Goal: Task Accomplishment & Management: Manage account settings

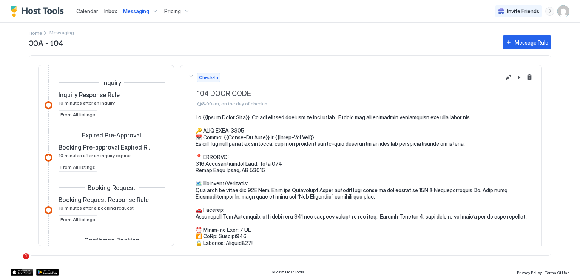
scroll to position [113, 0]
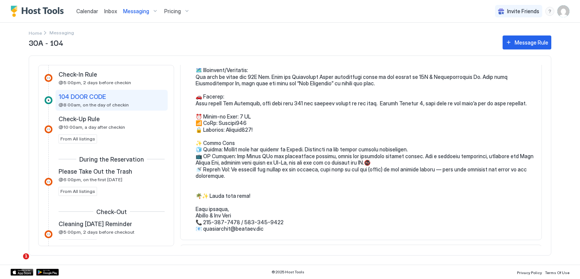
click at [338, 185] on pre at bounding box center [365, 117] width 338 height 232
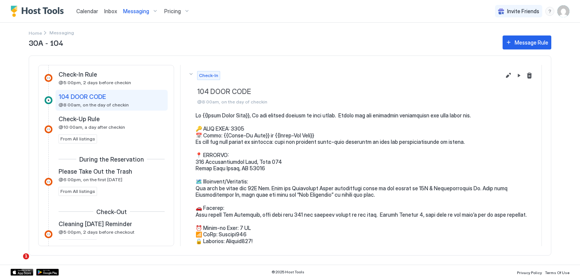
scroll to position [0, 0]
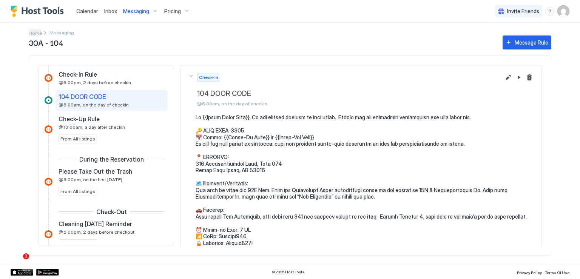
click at [39, 32] on span "Home" at bounding box center [35, 33] width 13 height 6
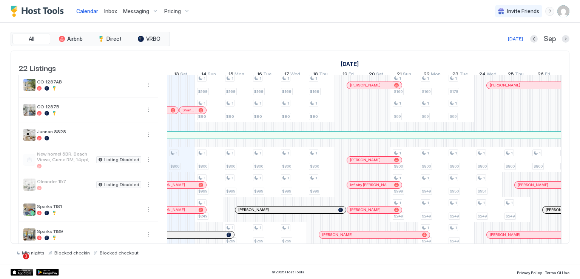
scroll to position [403, 0]
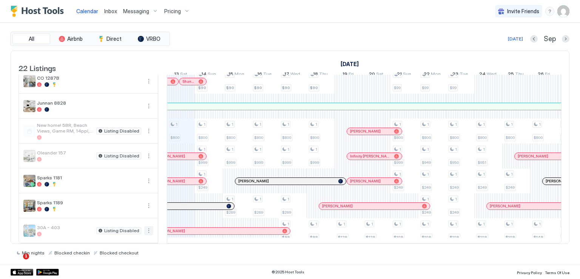
click at [147, 227] on button "More options" at bounding box center [148, 230] width 9 height 9
click at [137, 259] on span "Listing Settings" at bounding box center [136, 260] width 34 height 6
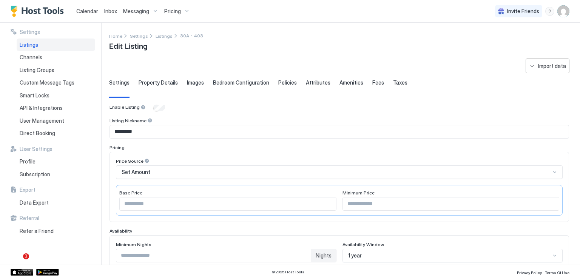
click at [139, 14] on span "Messaging" at bounding box center [136, 11] width 26 height 7
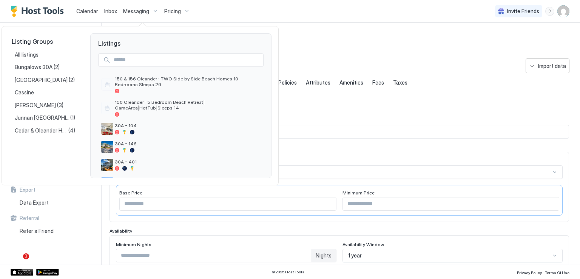
click at [139, 14] on div at bounding box center [290, 139] width 580 height 279
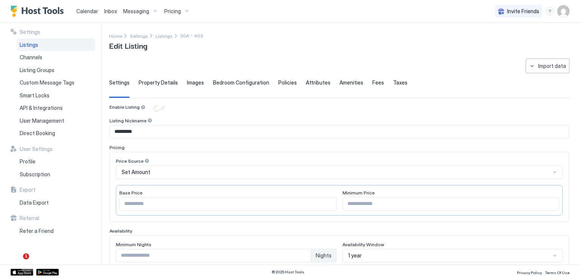
click at [139, 14] on span "Messaging" at bounding box center [136, 11] width 26 height 7
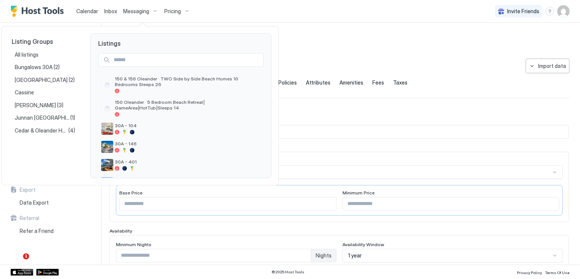
click at [139, 14] on div at bounding box center [290, 139] width 580 height 279
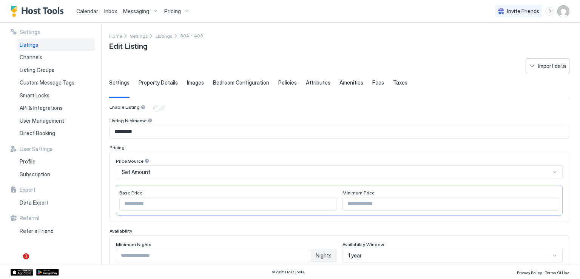
click at [167, 12] on span "Pricing" at bounding box center [172, 11] width 17 height 7
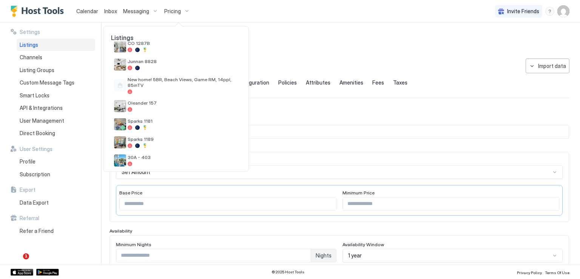
scroll to position [318, 0]
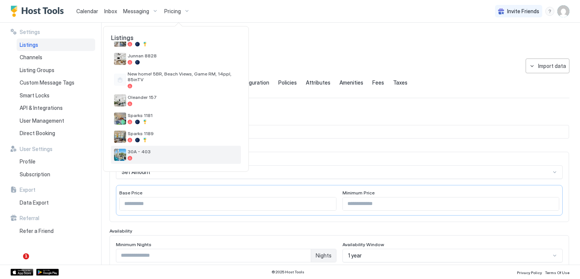
click at [178, 151] on span "30A - 403" at bounding box center [183, 152] width 110 height 6
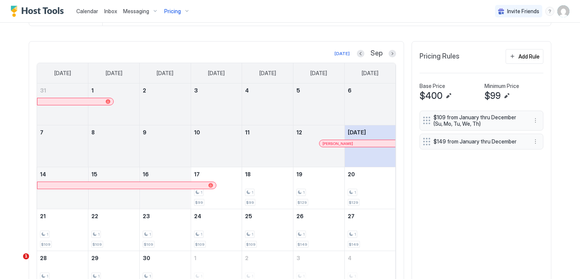
scroll to position [189, 0]
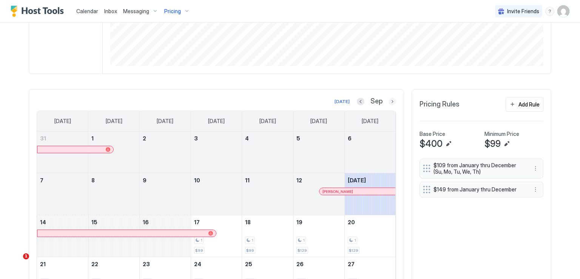
click at [389, 100] on button "Next month" at bounding box center [393, 102] width 8 height 8
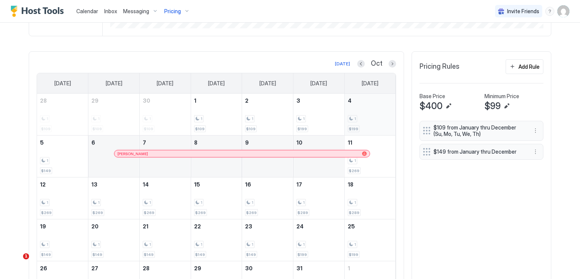
scroll to position [151, 0]
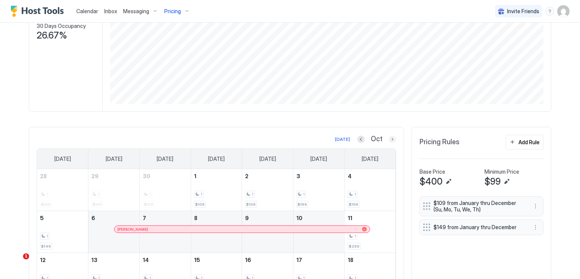
click at [390, 137] on button "Next month" at bounding box center [393, 140] width 8 height 8
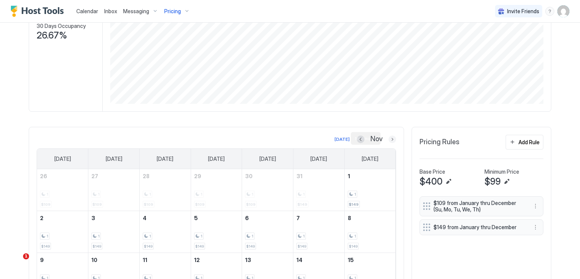
click at [390, 138] on button "Next month" at bounding box center [393, 140] width 8 height 8
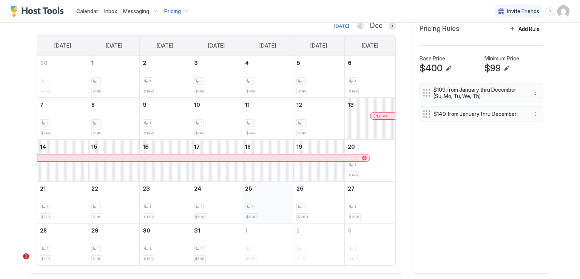
click at [267, 204] on div "1" at bounding box center [267, 206] width 45 height 7
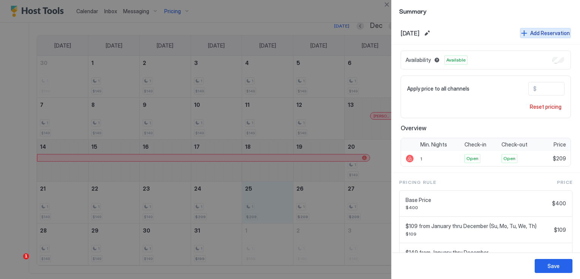
click at [520, 35] on button "Add Reservation" at bounding box center [545, 33] width 51 height 10
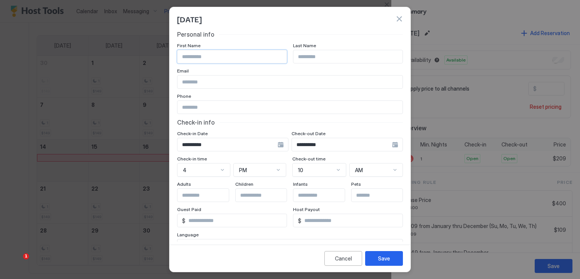
click at [240, 59] on input "Input Field" at bounding box center [232, 56] width 109 height 13
type input "***"
click at [301, 58] on input "Input Field" at bounding box center [347, 56] width 109 height 13
type input "******"
click at [281, 144] on div "**********" at bounding box center [232, 145] width 111 height 14
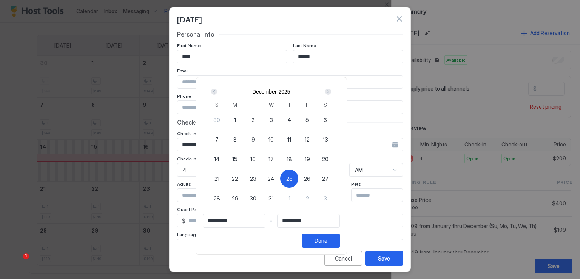
click at [293, 177] on span "25" at bounding box center [289, 179] width 6 height 8
type input "**********"
click at [331, 92] on div "Next" at bounding box center [328, 92] width 6 height 6
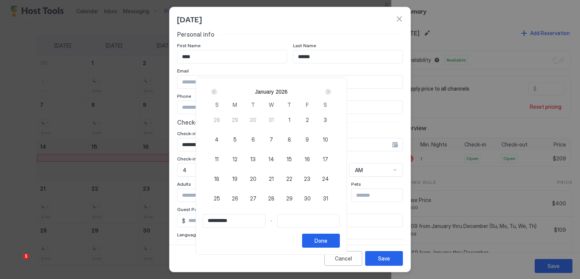
click at [331, 92] on div "Next" at bounding box center [328, 92] width 6 height 6
type input "**********"
click at [226, 122] on div "1" at bounding box center [217, 120] width 18 height 18
type input "**********"
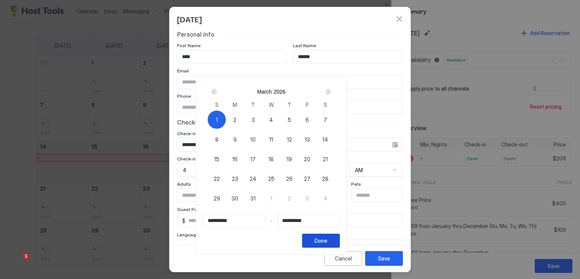
click at [327, 239] on div "Done" at bounding box center [321, 241] width 13 height 8
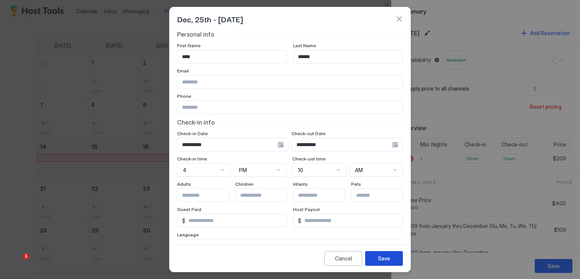
click at [384, 258] on div "Save" at bounding box center [384, 259] width 12 height 8
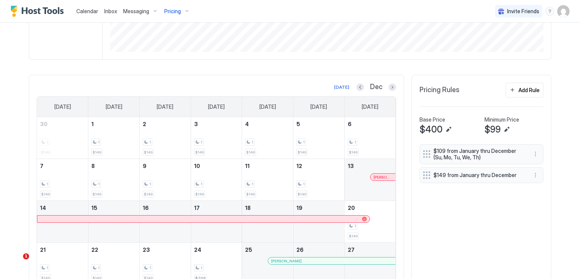
scroll to position [241, 0]
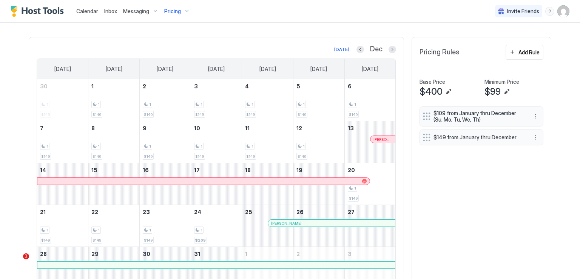
click at [290, 222] on div at bounding box center [293, 223] width 6 height 6
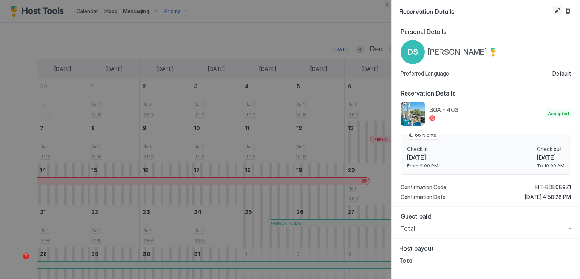
click at [556, 14] on button "Edit reservation" at bounding box center [557, 10] width 9 height 9
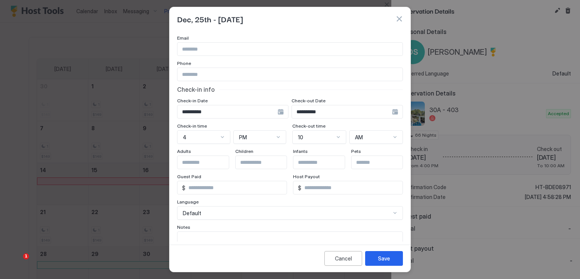
scroll to position [67, 0]
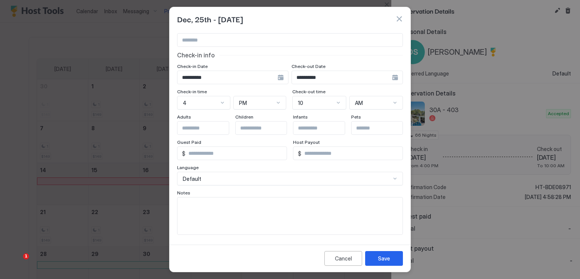
click at [244, 210] on textarea "Input Field" at bounding box center [290, 216] width 225 height 37
paste textarea "**********"
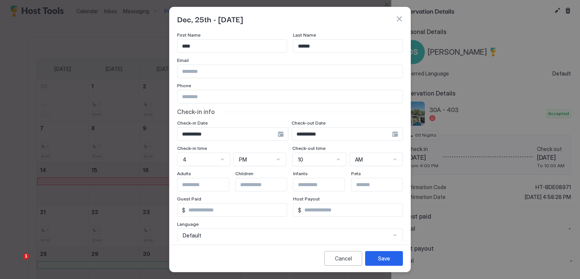
scroll to position [0, 0]
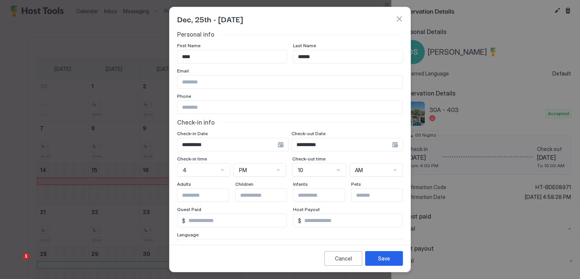
type textarea "**********"
click at [199, 57] on input "***" at bounding box center [232, 56] width 109 height 13
type input "**********"
click at [383, 259] on div "Save" at bounding box center [384, 259] width 12 height 8
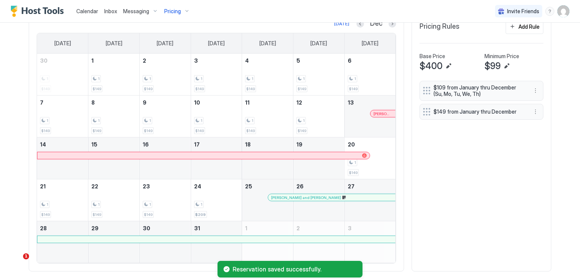
scroll to position [279, 0]
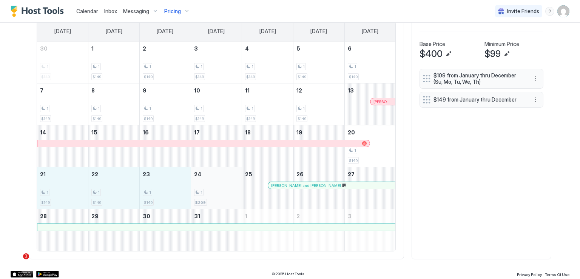
drag, startPoint x: 63, startPoint y: 196, endPoint x: 195, endPoint y: 193, distance: 131.1
click at [195, 193] on tr "21 1 $149 22 1 $149 23 1 $149 24 1 $209 25 [PERSON_NAME] and [PERSON_NAME] 26 27" at bounding box center [216, 188] width 359 height 42
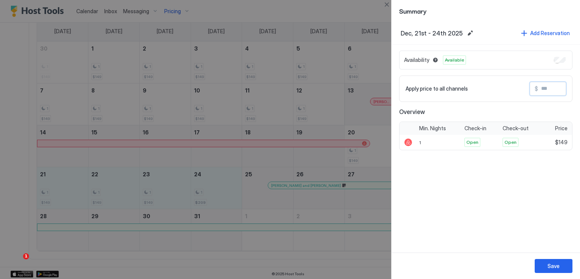
click at [550, 87] on input "Input Field" at bounding box center [568, 88] width 60 height 13
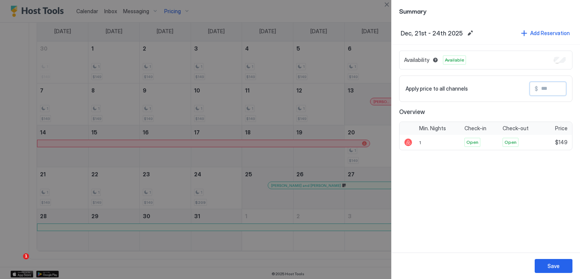
click at [550, 87] on input "Input Field" at bounding box center [568, 88] width 60 height 13
click at [539, 88] on input "Input Field" at bounding box center [568, 88] width 60 height 13
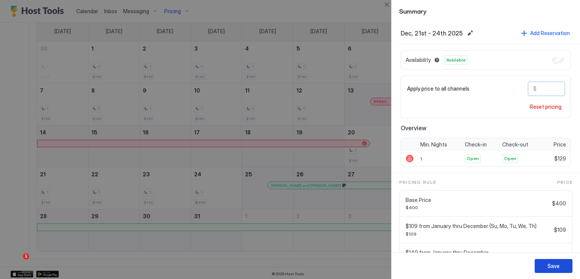
type input "***"
click at [558, 262] on div "Save" at bounding box center [554, 266] width 12 height 8
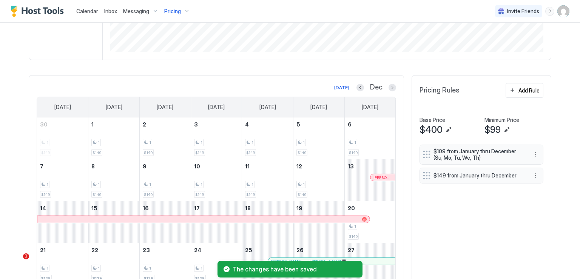
scroll to position [203, 0]
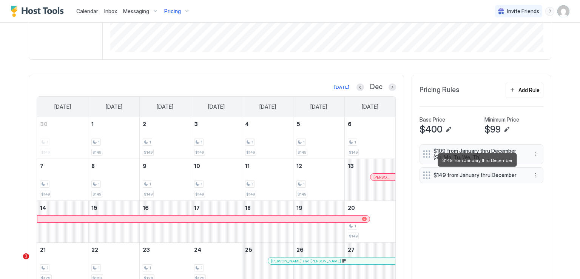
click at [464, 174] on span "$149 from January thru December" at bounding box center [479, 175] width 90 height 7
click at [534, 174] on button "More options" at bounding box center [535, 175] width 9 height 9
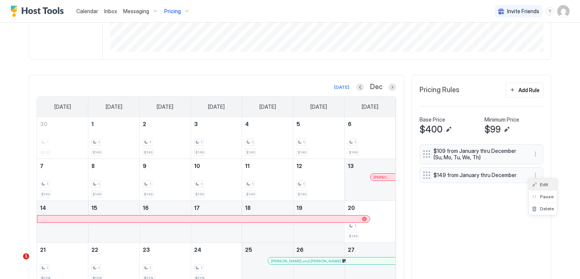
click at [535, 182] on div "Edit" at bounding box center [540, 185] width 17 height 6
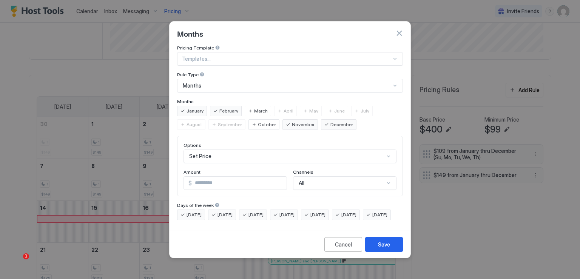
click at [293, 212] on span "[DATE]" at bounding box center [287, 215] width 15 height 7
click at [264, 212] on span "[DATE]" at bounding box center [256, 215] width 15 height 7
click at [224, 212] on span "[DATE]" at bounding box center [225, 215] width 15 height 7
click at [193, 212] on span "[DATE]" at bounding box center [194, 215] width 15 height 7
click at [372, 218] on span "[DATE]" at bounding box center [379, 215] width 15 height 7
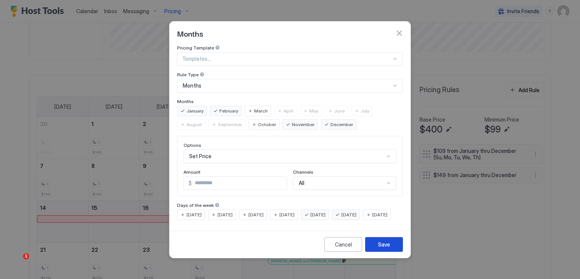
click at [387, 249] on div "Save" at bounding box center [384, 245] width 12 height 8
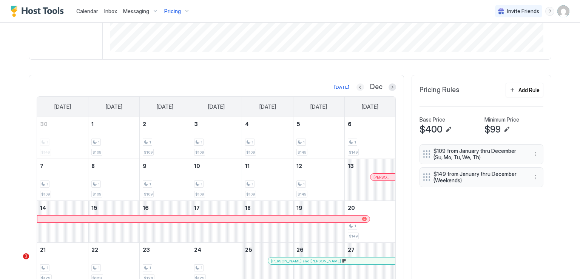
click at [357, 86] on button "Previous month" at bounding box center [361, 87] width 8 height 8
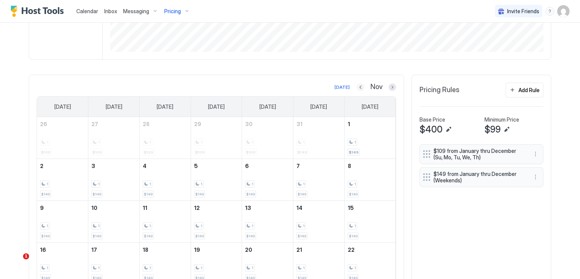
click at [357, 86] on button "Previous month" at bounding box center [361, 87] width 8 height 8
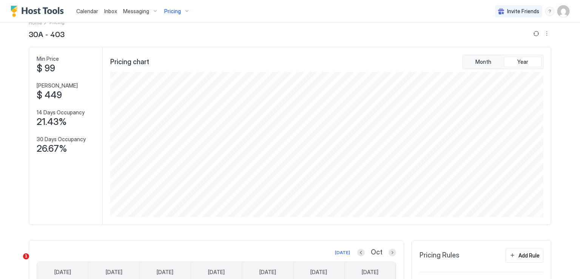
scroll to position [113, 0]
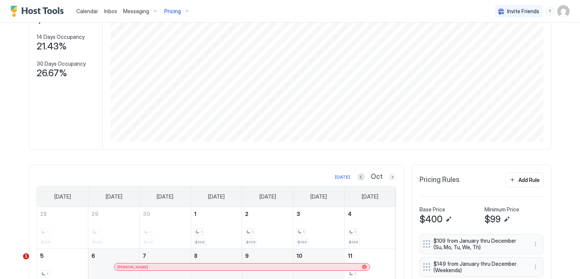
click at [391, 179] on button "Next month" at bounding box center [393, 177] width 8 height 8
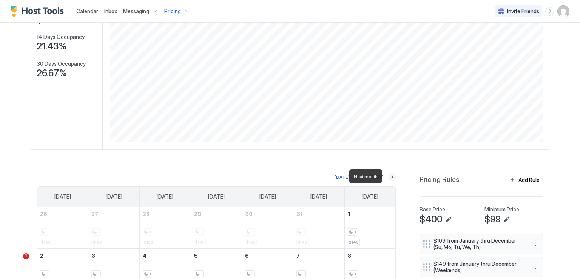
click at [391, 179] on button "Next month" at bounding box center [393, 177] width 8 height 8
click at [389, 177] on button "Next month" at bounding box center [393, 177] width 8 height 8
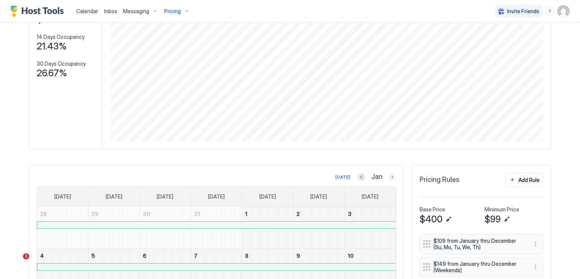
click at [389, 176] on button "Next month" at bounding box center [393, 177] width 8 height 8
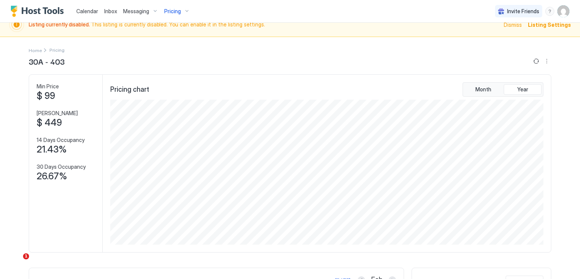
scroll to position [86, 0]
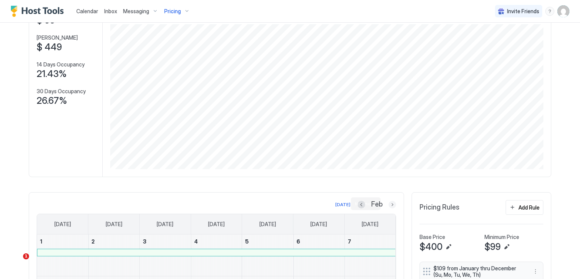
click at [389, 202] on button "Next month" at bounding box center [393, 205] width 8 height 8
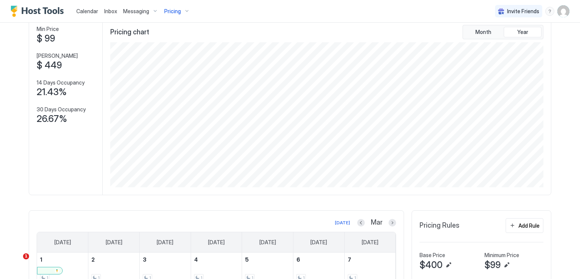
scroll to position [10, 0]
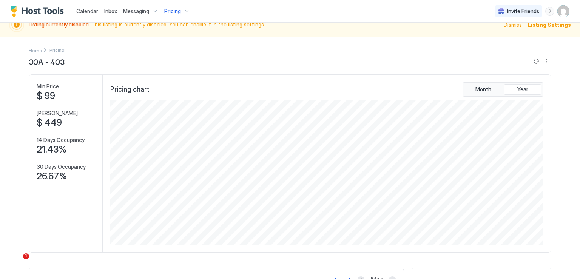
click at [89, 12] on span "Calendar" at bounding box center [87, 11] width 22 height 6
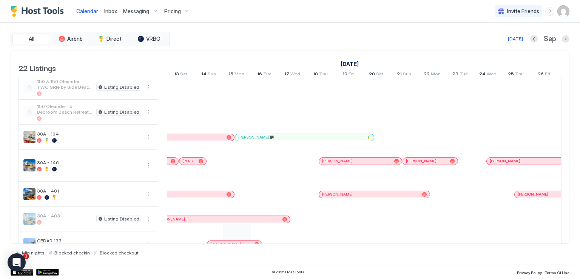
scroll to position [38, 0]
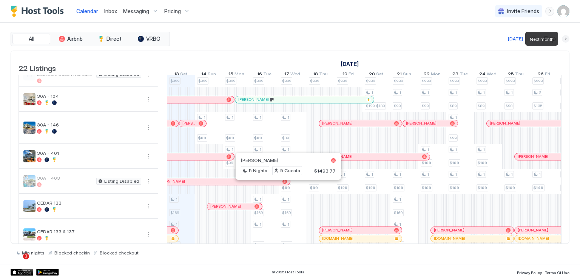
click at [566, 40] on button "Next month" at bounding box center [566, 39] width 8 height 8
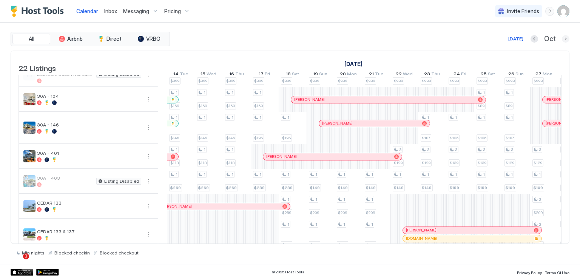
click at [564, 40] on button "Next month" at bounding box center [566, 39] width 8 height 8
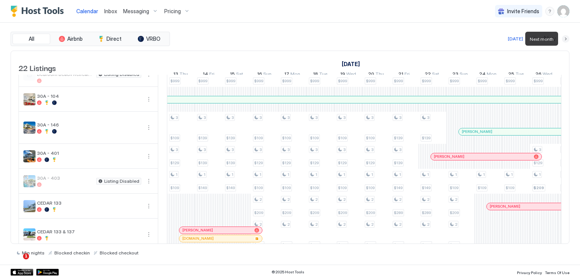
click at [564, 40] on button "Next month" at bounding box center [566, 39] width 8 height 8
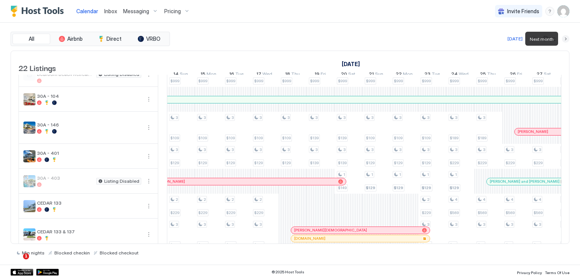
click at [564, 40] on button "Next month" at bounding box center [566, 39] width 8 height 8
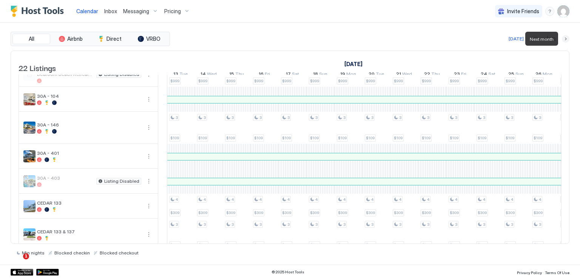
click at [564, 40] on button "Next month" at bounding box center [566, 39] width 8 height 8
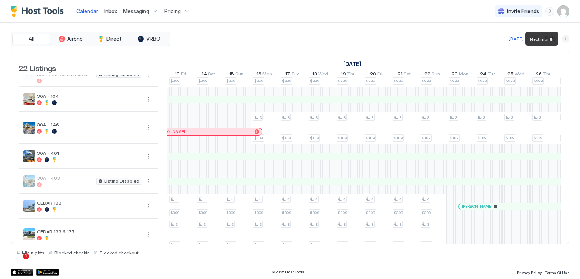
click at [564, 40] on button "Next month" at bounding box center [566, 39] width 8 height 8
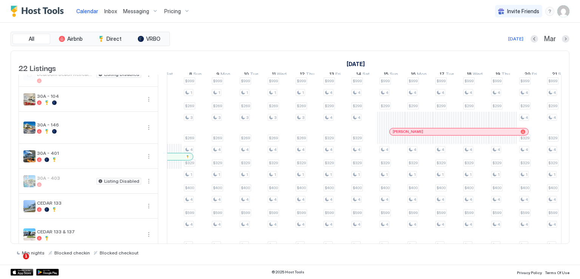
scroll to position [0, 184]
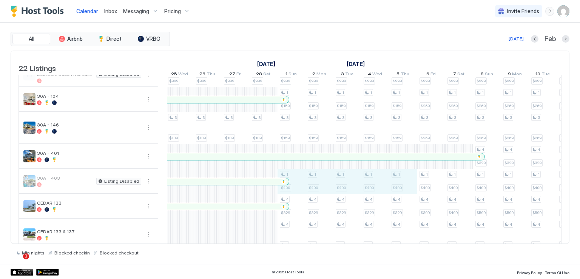
drag, startPoint x: 300, startPoint y: 189, endPoint x: 415, endPoint y: 190, distance: 116.0
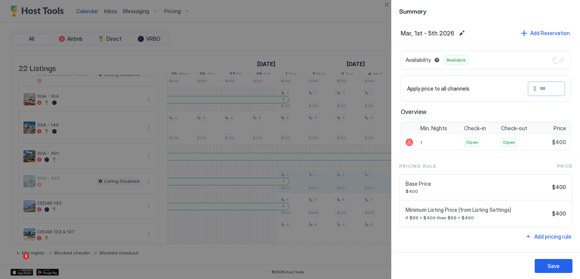
click at [539, 89] on input "Input Field" at bounding box center [567, 88] width 60 height 13
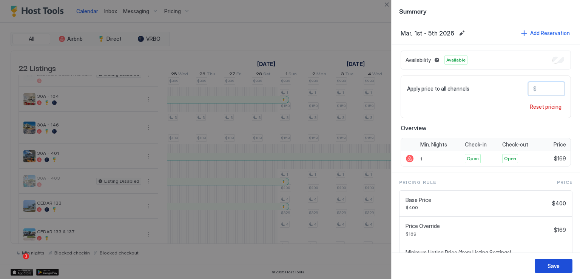
type input "***"
click at [559, 266] on div "Save" at bounding box center [554, 266] width 12 height 8
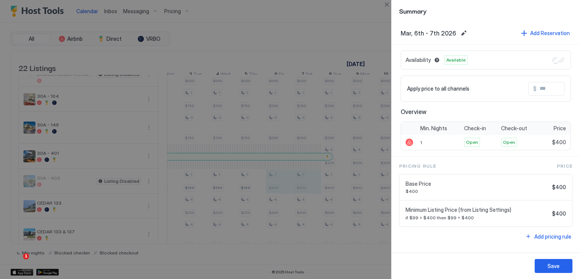
click at [540, 89] on input "Input Field" at bounding box center [567, 88] width 60 height 13
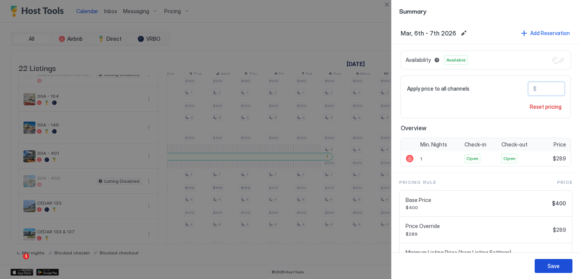
type input "***"
click at [545, 263] on button "Save" at bounding box center [554, 266] width 38 height 14
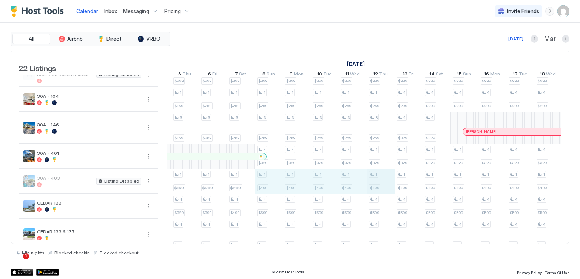
drag, startPoint x: 273, startPoint y: 195, endPoint x: 371, endPoint y: 191, distance: 97.5
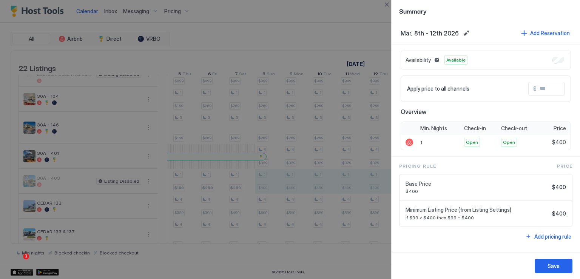
click at [547, 90] on input "Input Field" at bounding box center [567, 88] width 60 height 13
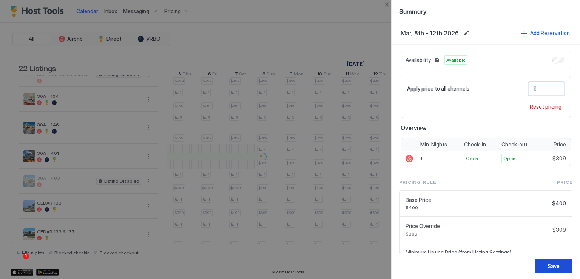
type input "***"
click at [553, 266] on div "Save" at bounding box center [554, 266] width 12 height 8
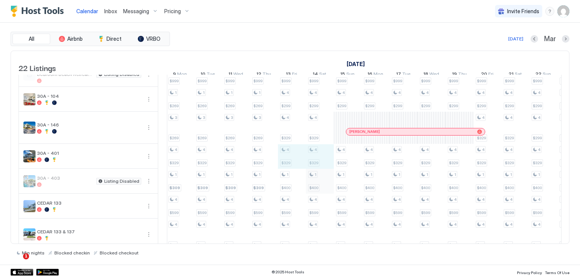
drag, startPoint x: 293, startPoint y: 167, endPoint x: 310, endPoint y: 186, distance: 26.2
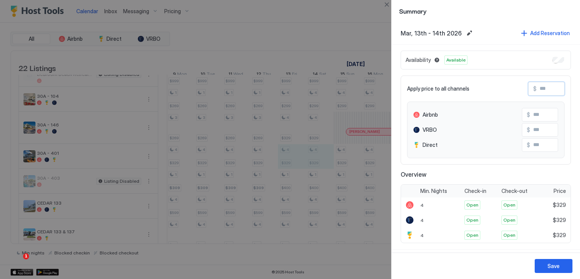
click at [541, 86] on input "Input Field" at bounding box center [567, 88] width 60 height 13
type input "*"
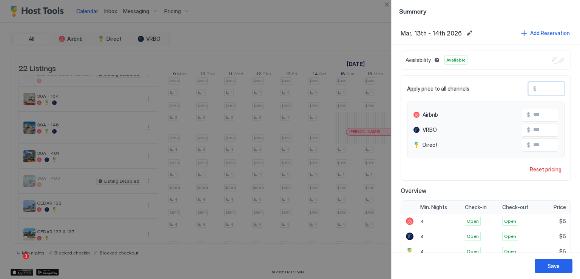
type input "**"
type input "*"
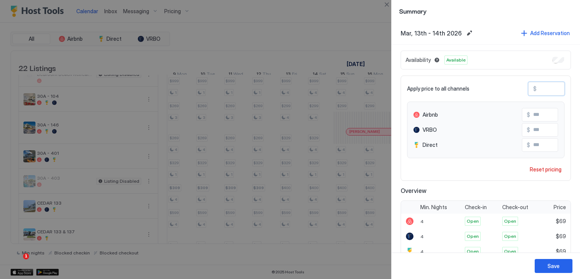
type input "*"
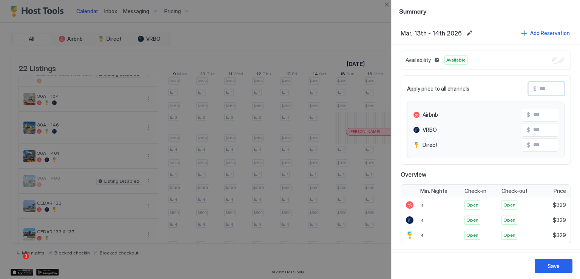
type input "*"
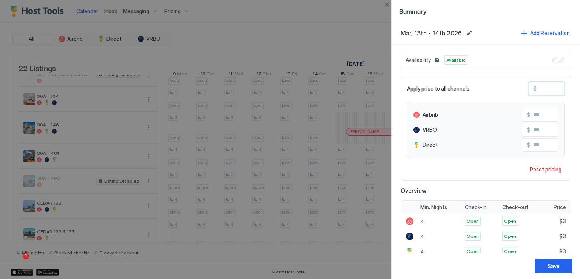
type input "**"
type input "***"
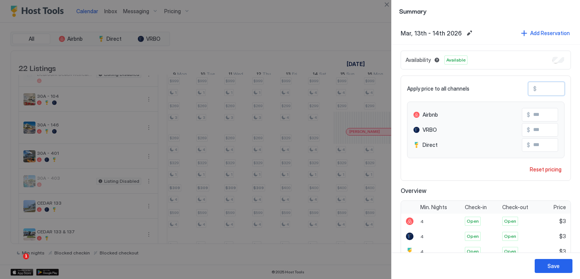
type input "***"
click at [554, 266] on div "Save" at bounding box center [554, 266] width 12 height 8
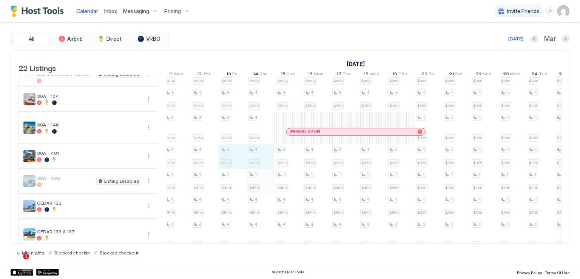
drag, startPoint x: 253, startPoint y: 181, endPoint x: 246, endPoint y: 191, distance: 12.5
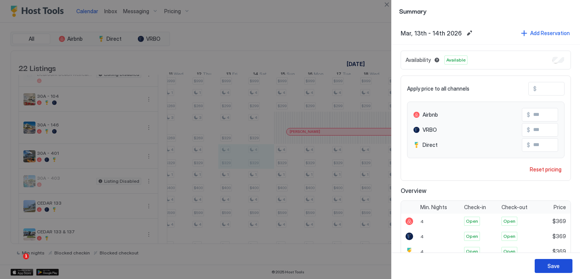
click at [539, 265] on button "Save" at bounding box center [554, 266] width 38 height 14
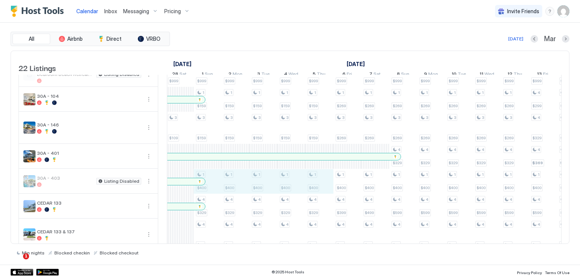
drag, startPoint x: 210, startPoint y: 190, endPoint x: 307, endPoint y: 192, distance: 97.5
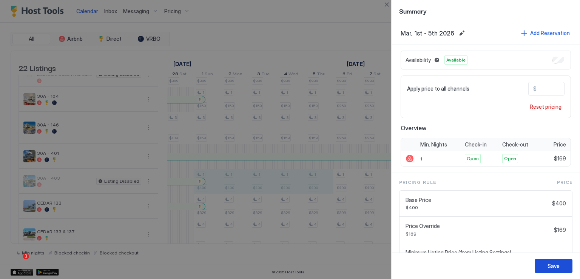
click at [553, 267] on div "Save" at bounding box center [554, 266] width 12 height 8
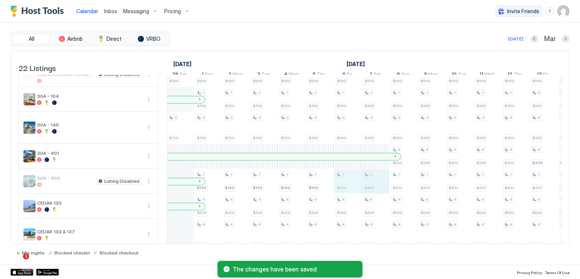
drag, startPoint x: 344, startPoint y: 188, endPoint x: 362, endPoint y: 189, distance: 18.5
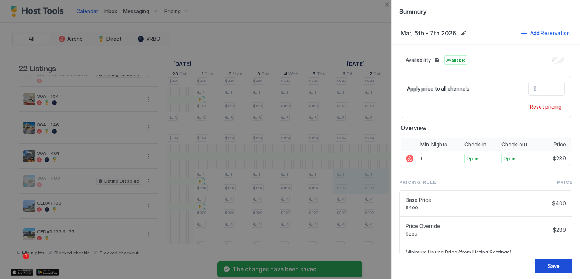
click at [550, 268] on div "Save" at bounding box center [554, 266] width 12 height 8
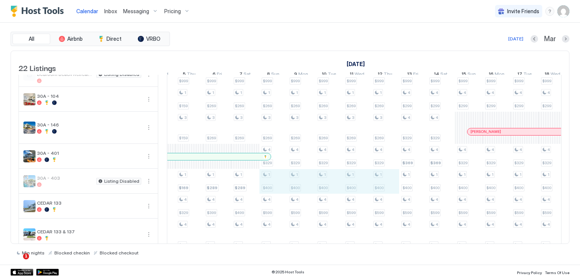
drag, startPoint x: 270, startPoint y: 192, endPoint x: 385, endPoint y: 198, distance: 115.0
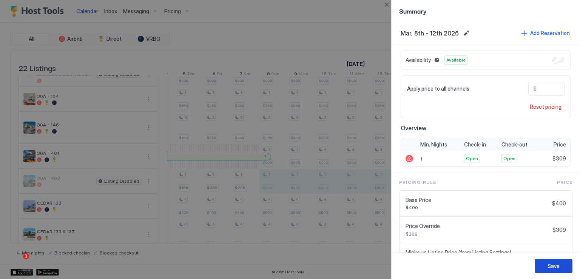
click at [555, 262] on div "Save" at bounding box center [554, 266] width 12 height 8
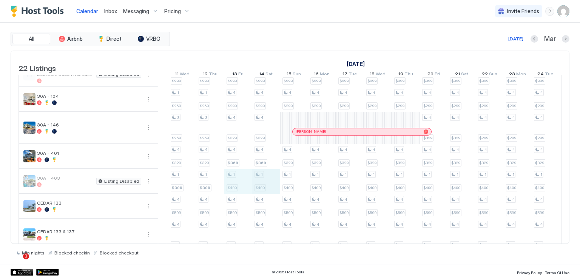
drag, startPoint x: 240, startPoint y: 194, endPoint x: 259, endPoint y: 195, distance: 18.9
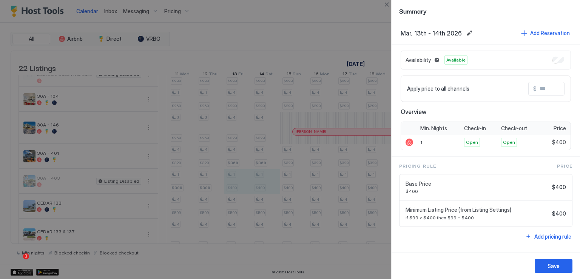
click at [546, 91] on input "Input Field" at bounding box center [567, 88] width 60 height 13
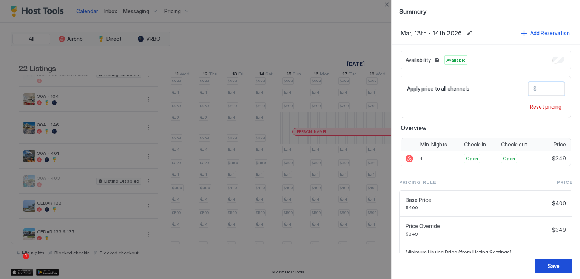
type input "***"
click at [570, 264] on button "Save" at bounding box center [554, 266] width 38 height 14
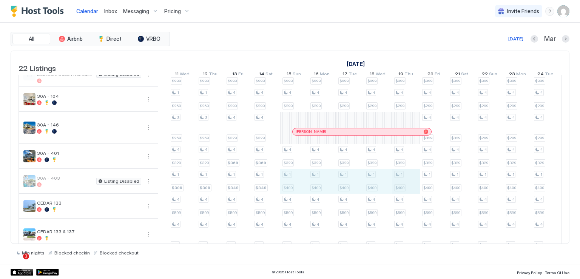
drag, startPoint x: 297, startPoint y: 193, endPoint x: 398, endPoint y: 193, distance: 100.5
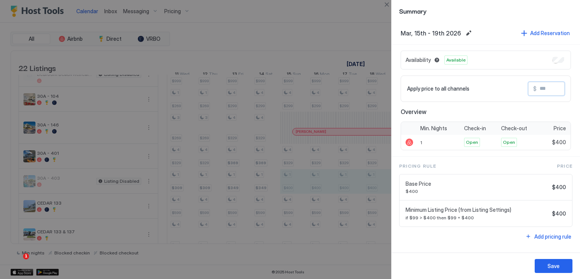
click at [551, 88] on input "Input Field" at bounding box center [567, 88] width 60 height 13
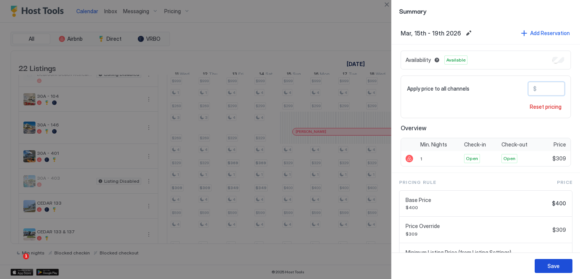
type input "***"
click at [548, 264] on div "Save" at bounding box center [554, 266] width 12 height 8
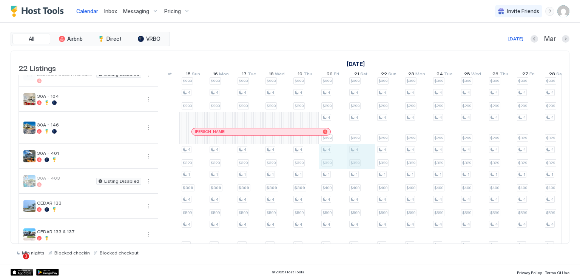
drag, startPoint x: 334, startPoint y: 167, endPoint x: 355, endPoint y: 167, distance: 20.8
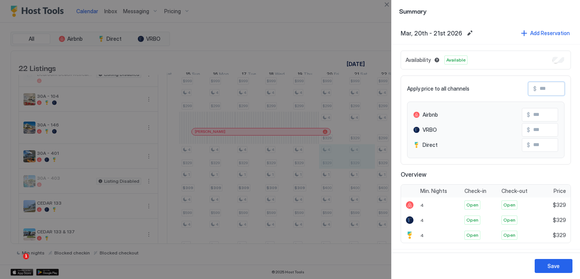
click at [546, 89] on input "Input Field" at bounding box center [567, 88] width 60 height 13
type input "*"
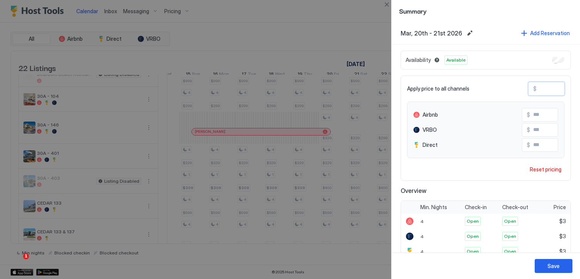
type input "**"
type input "***"
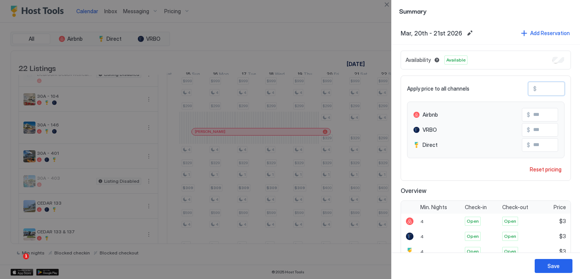
type input "***"
click at [560, 269] on button "Save" at bounding box center [554, 266] width 38 height 14
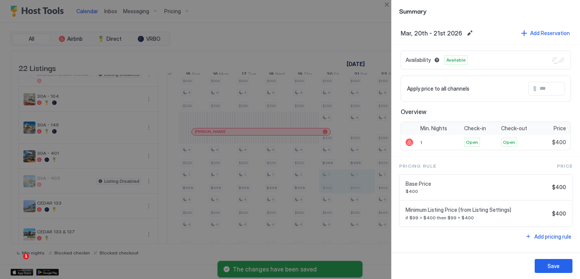
click at [539, 88] on input "Input Field" at bounding box center [567, 88] width 60 height 13
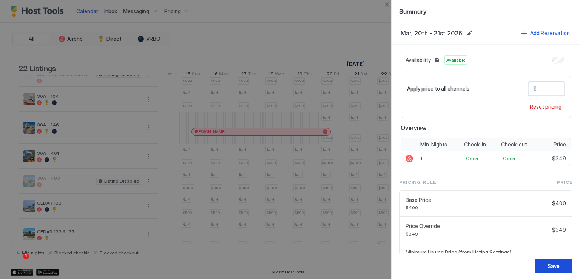
type input "***"
click at [547, 265] on button "Save" at bounding box center [554, 266] width 38 height 14
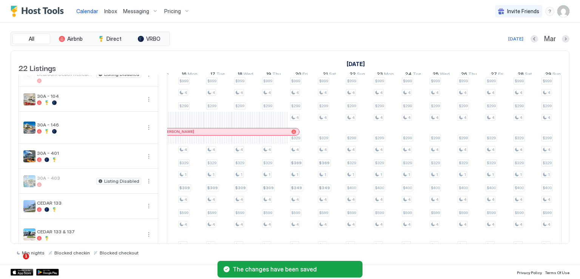
scroll to position [0, 478]
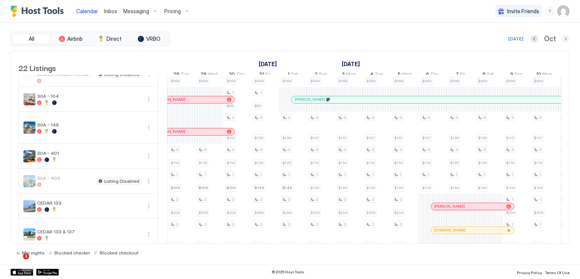
click at [565, 40] on button "Next month" at bounding box center [566, 39] width 8 height 8
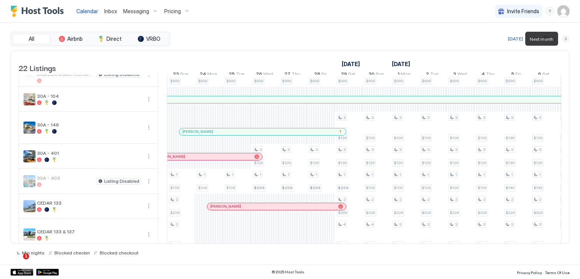
click at [565, 40] on button "Next month" at bounding box center [566, 39] width 8 height 8
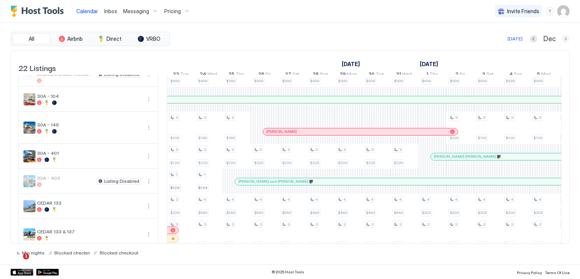
click at [567, 37] on button "Next month" at bounding box center [566, 39] width 8 height 8
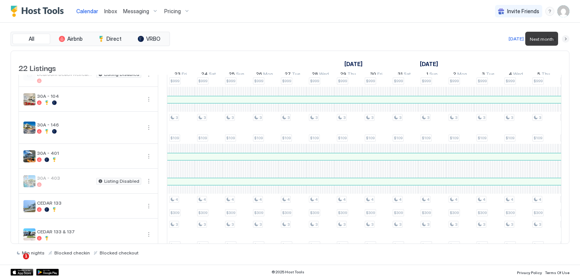
click at [566, 39] on button "Next month" at bounding box center [566, 39] width 8 height 8
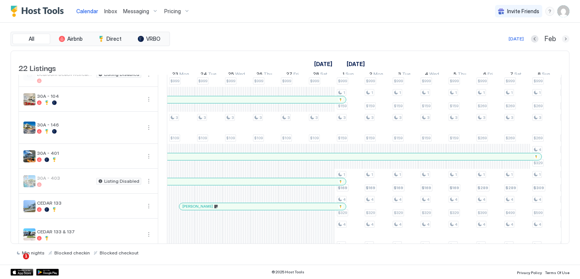
click at [568, 40] on button "Next month" at bounding box center [566, 39] width 8 height 8
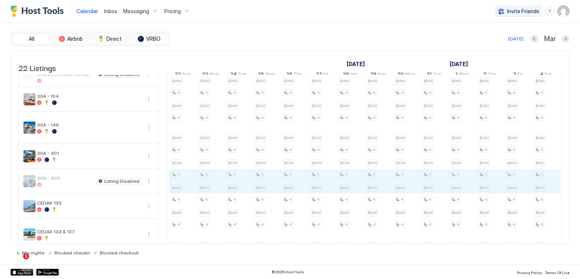
drag, startPoint x: 237, startPoint y: 191, endPoint x: 535, endPoint y: 193, distance: 298.0
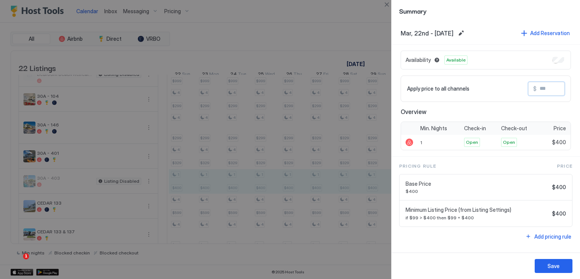
click at [548, 88] on input "Input Field" at bounding box center [567, 88] width 60 height 13
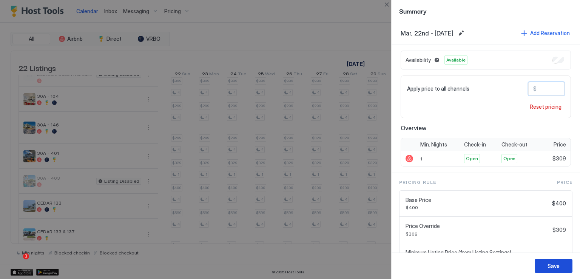
type input "***"
click at [553, 264] on div "Save" at bounding box center [554, 266] width 12 height 8
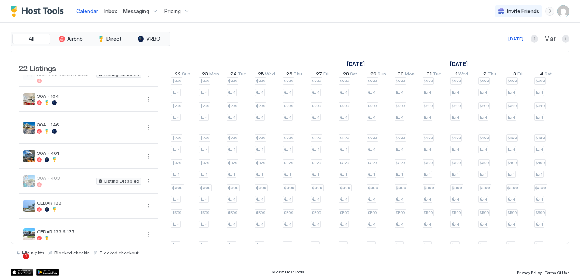
scroll to position [0, 434]
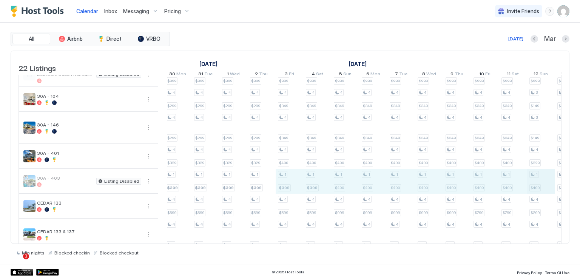
drag, startPoint x: 301, startPoint y: 190, endPoint x: 531, endPoint y: 196, distance: 230.5
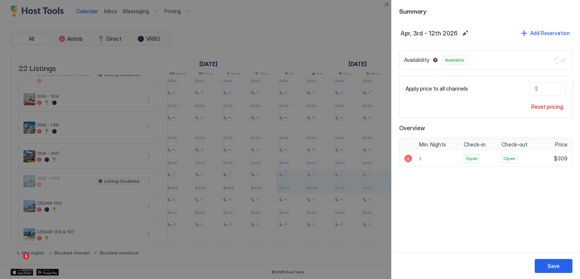
click at [549, 86] on input "***" at bounding box center [568, 88] width 60 height 13
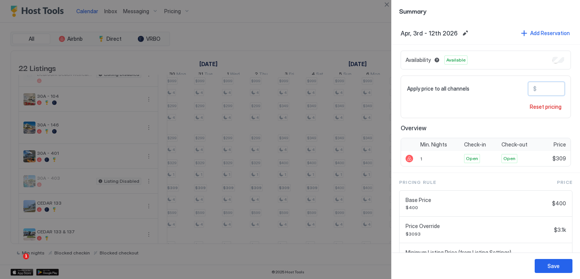
type input "*"
type input "***"
click at [562, 270] on button "Save" at bounding box center [554, 266] width 38 height 14
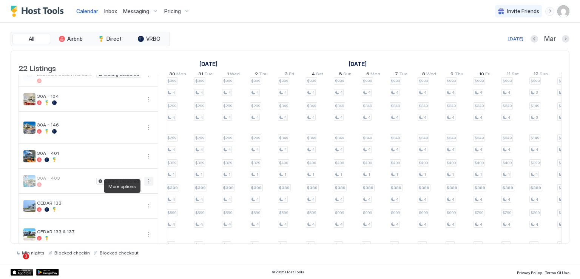
click at [147, 186] on button "More options" at bounding box center [148, 181] width 9 height 9
click at [130, 207] on span "Pricing" at bounding box center [126, 209] width 15 height 6
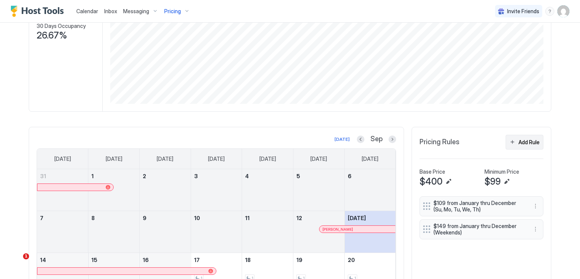
click at [522, 141] on div "Add Rule" at bounding box center [529, 142] width 21 height 8
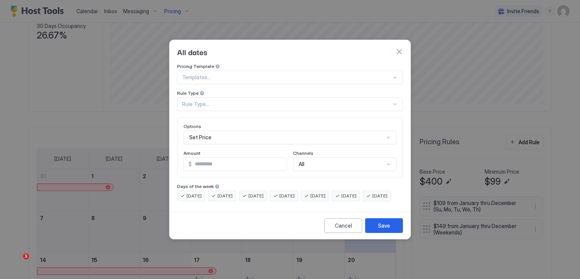
click at [245, 102] on div "Rule Type..." at bounding box center [290, 104] width 226 height 14
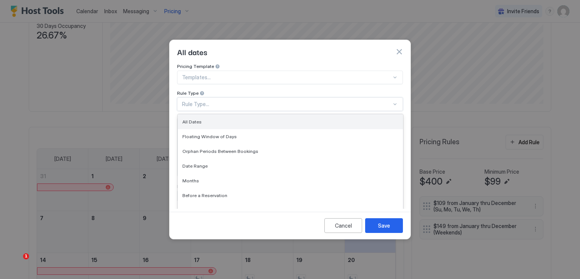
click at [207, 119] on div "All Dates" at bounding box center [290, 122] width 216 height 6
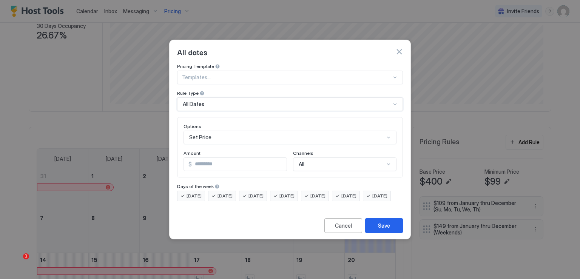
click at [228, 133] on div "Set Price" at bounding box center [290, 138] width 213 height 14
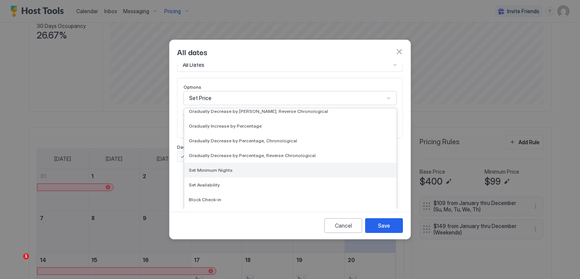
click at [218, 167] on span "Set Minimum Nights" at bounding box center [211, 170] width 44 height 6
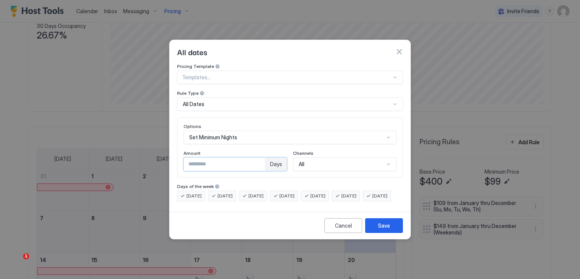
click at [214, 158] on input "*" at bounding box center [224, 164] width 81 height 13
type input "*"
click at [379, 230] on div "Save" at bounding box center [384, 226] width 12 height 8
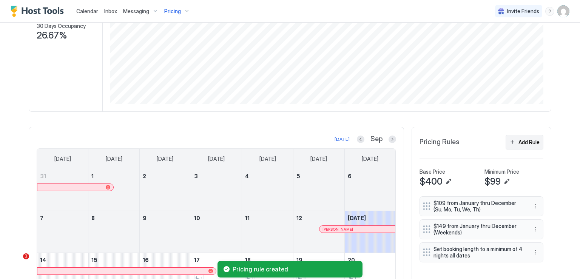
click at [512, 141] on button "Add Rule" at bounding box center [525, 142] width 38 height 15
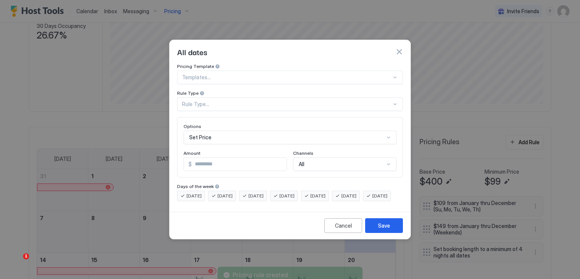
click at [227, 103] on div "Rule Type..." at bounding box center [290, 104] width 226 height 14
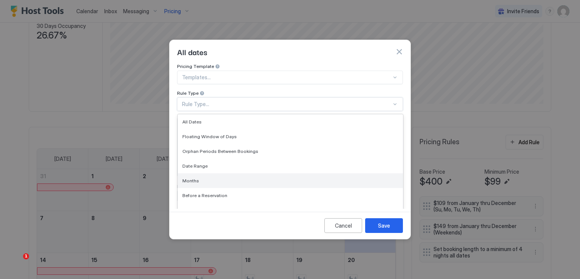
click at [215, 178] on div "Months" at bounding box center [290, 181] width 216 height 6
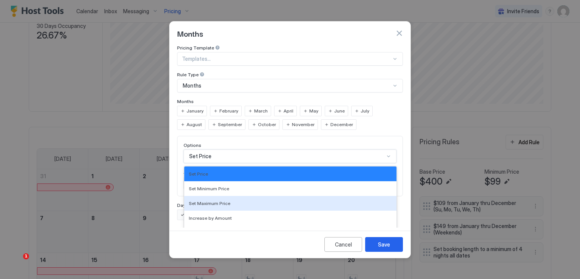
scroll to position [39, 0]
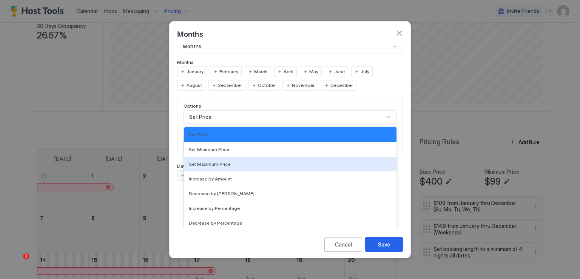
click at [235, 124] on div "17 results available. Use Up and Down to choose options, press Enter to select …" at bounding box center [290, 117] width 213 height 14
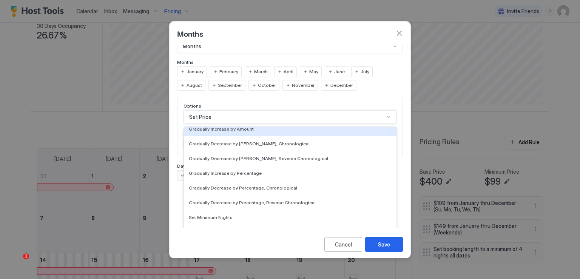
scroll to position [113, 0]
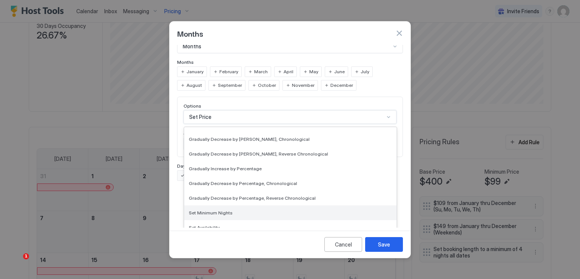
click at [225, 205] on div "Set Minimum Nights" at bounding box center [290, 212] width 212 height 15
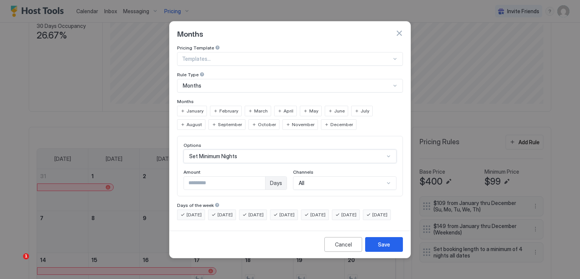
scroll to position [0, 0]
click at [334, 108] on span "June" at bounding box center [339, 111] width 11 height 7
click at [354, 106] on div "July" at bounding box center [362, 111] width 22 height 11
click at [205, 119] on div "August" at bounding box center [191, 124] width 28 height 11
click at [243, 181] on input "*" at bounding box center [224, 183] width 81 height 13
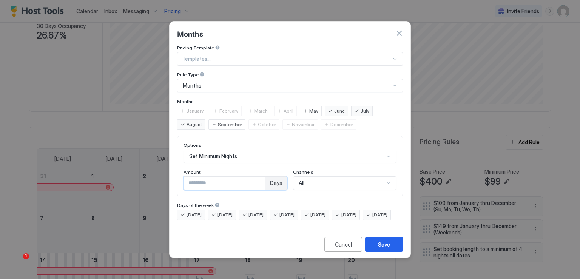
click at [243, 181] on input "*" at bounding box center [224, 183] width 81 height 13
type input "*"
click at [376, 246] on button "Save" at bounding box center [384, 244] width 38 height 15
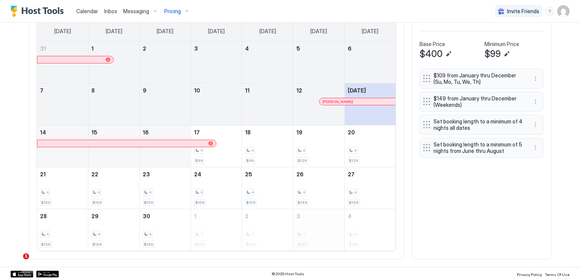
scroll to position [241, 0]
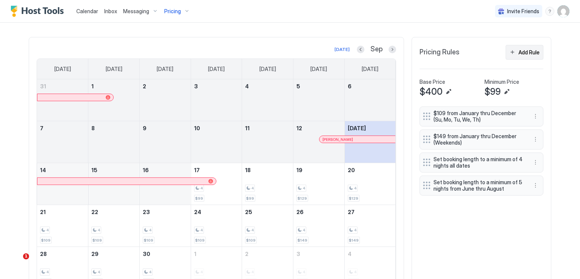
click at [508, 53] on button "Add Rule" at bounding box center [525, 52] width 38 height 15
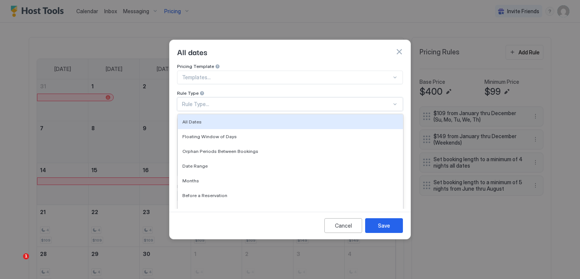
click at [316, 101] on div "Rule Type..." at bounding box center [287, 104] width 210 height 7
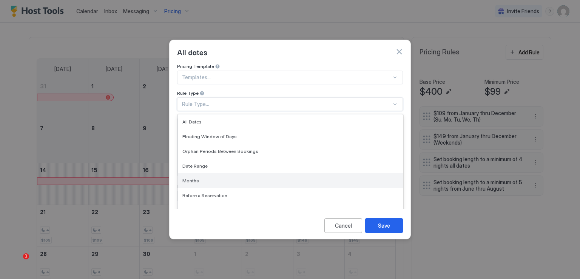
click at [210, 178] on div "Months" at bounding box center [290, 181] width 216 height 6
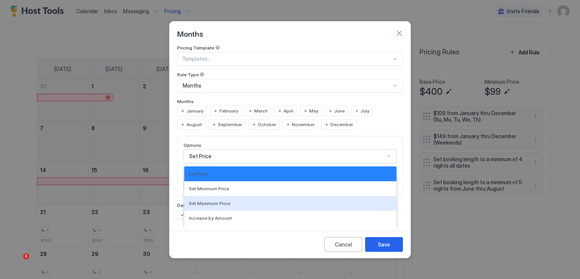
scroll to position [39, 0]
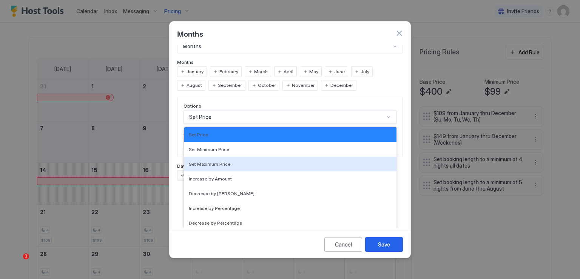
click at [229, 124] on div "17 results available. Use Up and Down to choose options, press Enter to select …" at bounding box center [290, 117] width 213 height 14
click at [229, 157] on div "Set Maximum Price" at bounding box center [290, 164] width 212 height 15
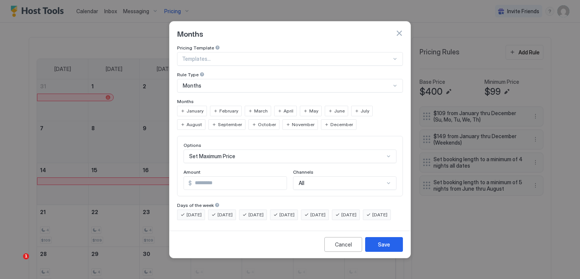
click at [218, 121] on span "September" at bounding box center [230, 124] width 24 height 7
click at [258, 121] on span "October" at bounding box center [267, 124] width 18 height 7
click at [292, 121] on span "November" at bounding box center [303, 124] width 23 height 7
click at [330, 121] on span "December" at bounding box center [341, 124] width 23 height 7
click at [198, 108] on span "January" at bounding box center [195, 111] width 17 height 7
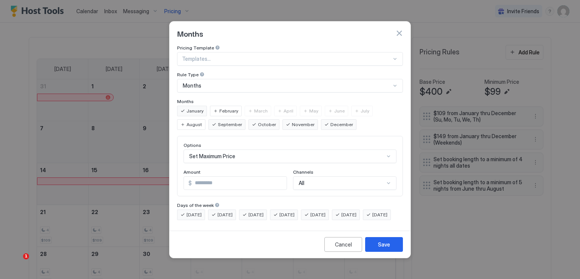
click at [231, 108] on span "February" at bounding box center [228, 111] width 19 height 7
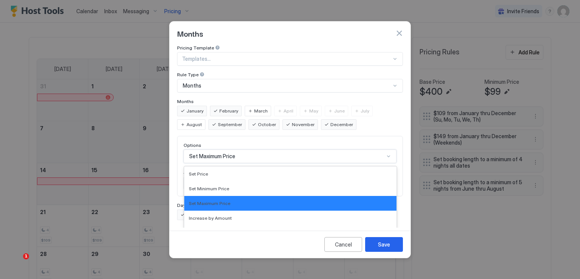
click at [220, 151] on div "17 results available. Use Up and Down to choose options, press Enter to select …" at bounding box center [290, 157] width 213 height 14
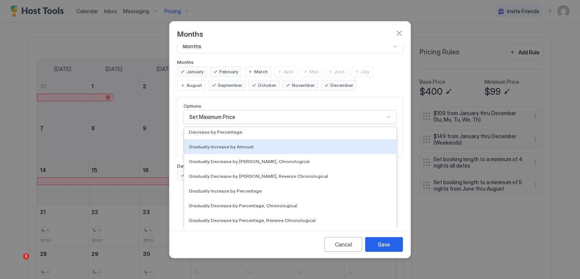
scroll to position [113, 0]
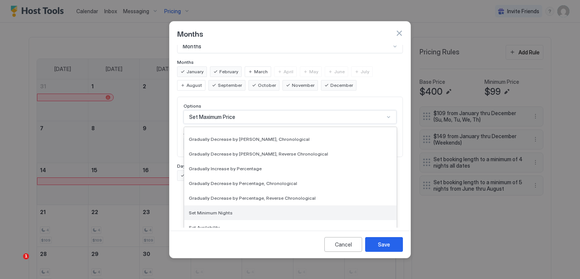
click at [220, 210] on span "Set Minimum Nights" at bounding box center [211, 213] width 44 height 6
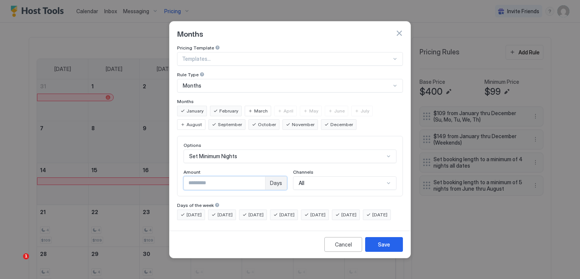
click at [209, 178] on input "*" at bounding box center [224, 183] width 81 height 13
type input "*"
click at [385, 249] on div "Save" at bounding box center [384, 245] width 12 height 8
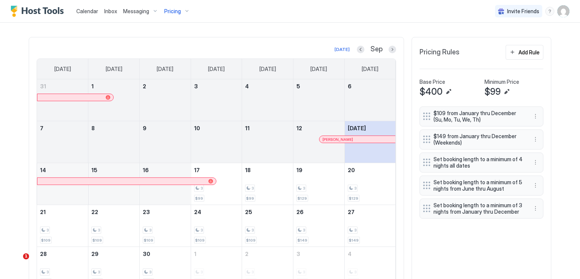
scroll to position [203, 0]
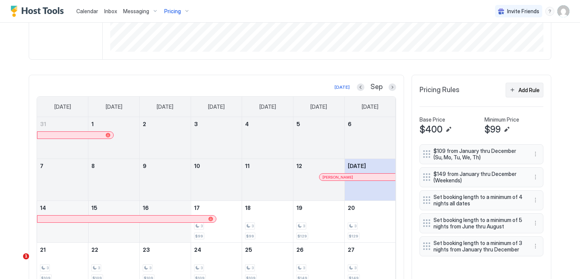
click at [519, 92] on div "Add Rule" at bounding box center [529, 90] width 21 height 8
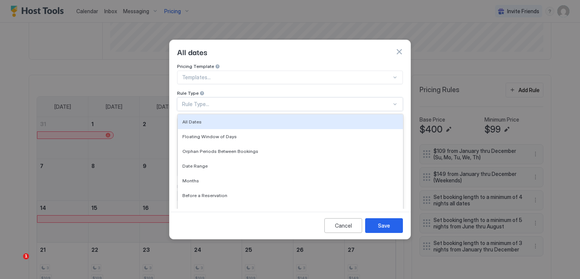
click at [225, 101] on div "Rule Type..." at bounding box center [287, 104] width 210 height 7
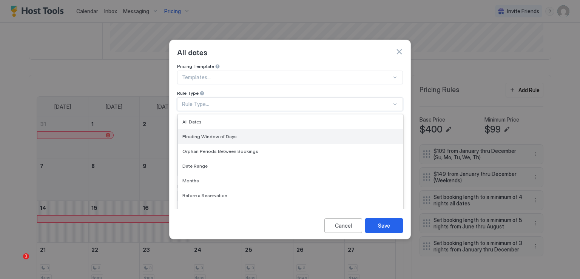
click at [224, 134] on span "Floating Window of Days" at bounding box center [209, 137] width 54 height 6
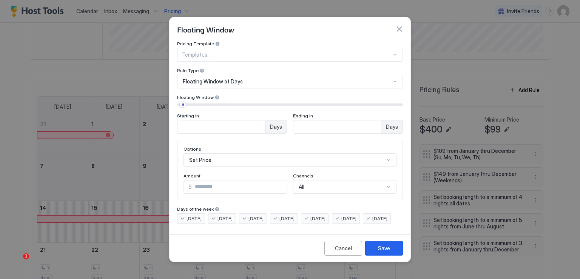
drag, startPoint x: 211, startPoint y: 100, endPoint x: 183, endPoint y: 101, distance: 28.0
click at [183, 102] on div "Starting in ** Days Ending in ** Days" at bounding box center [290, 118] width 226 height 32
type input "**"
type input "*"
drag, startPoint x: 184, startPoint y: 100, endPoint x: 175, endPoint y: 100, distance: 8.3
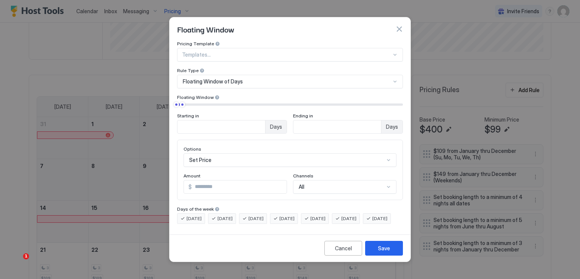
click at [175, 102] on div at bounding box center [176, 104] width 5 height 5
type input "**"
drag, startPoint x: 183, startPoint y: 100, endPoint x: 214, endPoint y: 103, distance: 31.1
click at [214, 103] on div "Starting in * Days Ending in ** Days" at bounding box center [290, 118] width 226 height 32
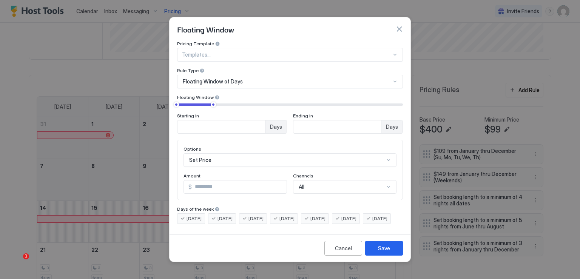
click at [229, 153] on div "Set Price" at bounding box center [290, 160] width 213 height 14
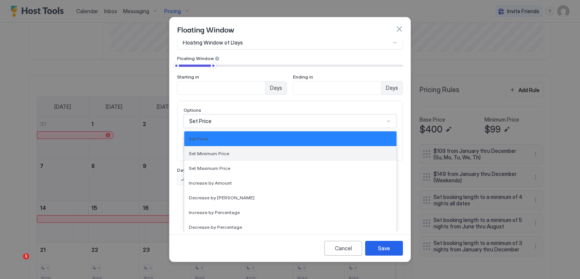
click at [228, 150] on div "Set Minimum Price" at bounding box center [290, 153] width 212 height 15
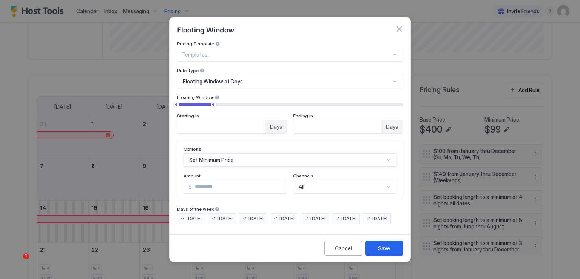
click at [220, 156] on div "option Set Minimum Price, selected. Set Minimum Price" at bounding box center [290, 160] width 213 height 14
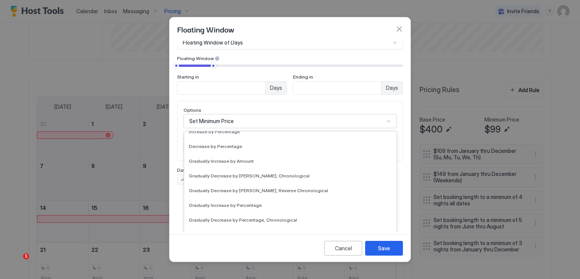
scroll to position [113, 0]
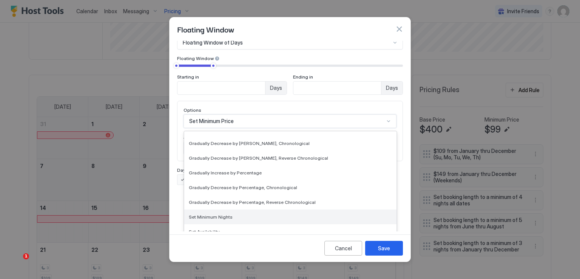
click at [221, 214] on span "Set Minimum Nights" at bounding box center [211, 217] width 44 height 6
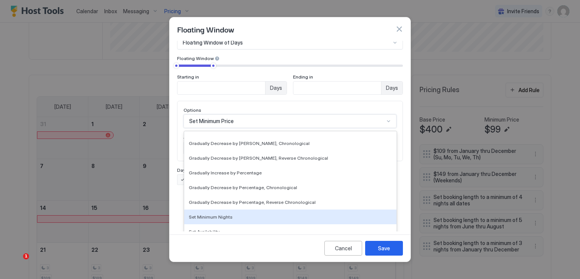
scroll to position [0, 0]
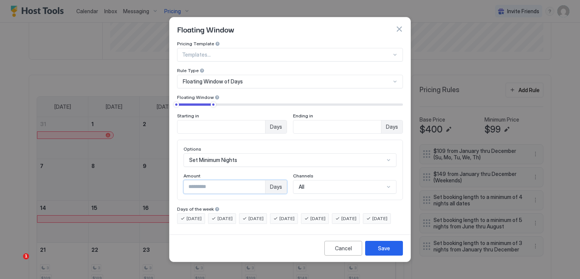
click at [208, 183] on input "*" at bounding box center [224, 187] width 81 height 13
type input "*"
click at [388, 252] on div "Save" at bounding box center [384, 248] width 12 height 8
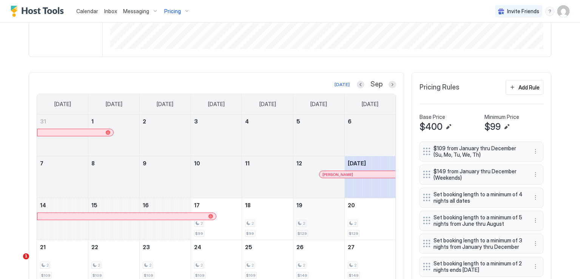
scroll to position [203, 0]
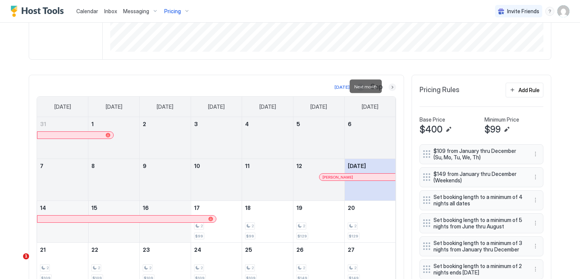
click at [391, 88] on button "Next month" at bounding box center [393, 87] width 8 height 8
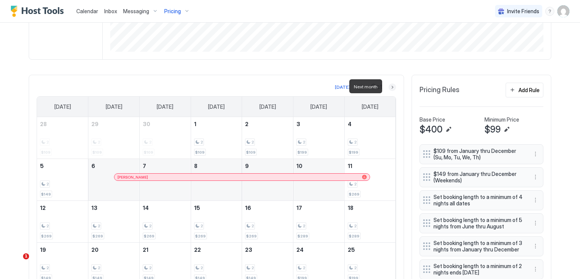
click at [391, 86] on button "Next month" at bounding box center [393, 87] width 8 height 8
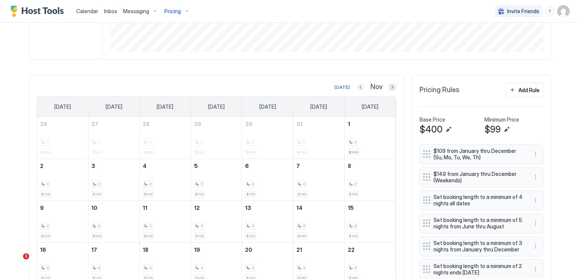
click at [357, 88] on button "Previous month" at bounding box center [361, 87] width 8 height 8
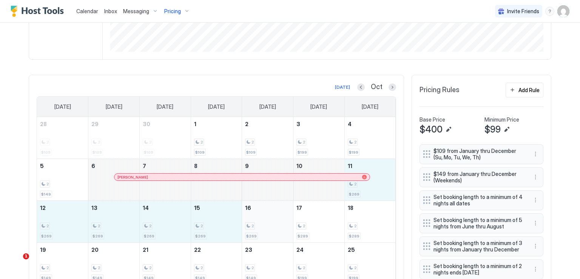
drag, startPoint x: 364, startPoint y: 189, endPoint x: 275, endPoint y: 224, distance: 95.8
click at [275, 224] on tbody "28 2 $109 29 2 $109 30 2 $109 1 2 $109 2 2 $109 3 2 $199 4 2 $199 5 2 $149 6 De…" at bounding box center [216, 221] width 359 height 209
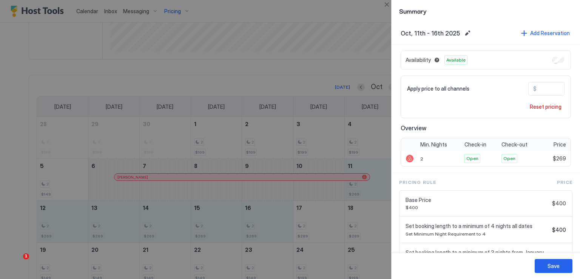
click at [539, 89] on input "***" at bounding box center [567, 88] width 60 height 13
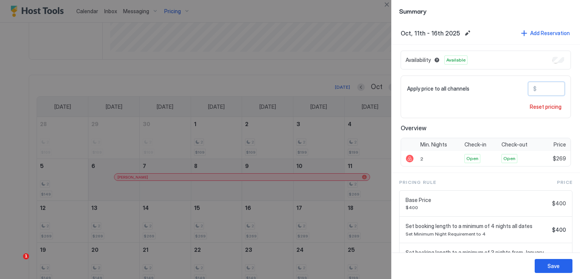
click at [538, 89] on input "***" at bounding box center [567, 88] width 60 height 13
type input "***"
click at [568, 269] on button "Save" at bounding box center [554, 266] width 38 height 14
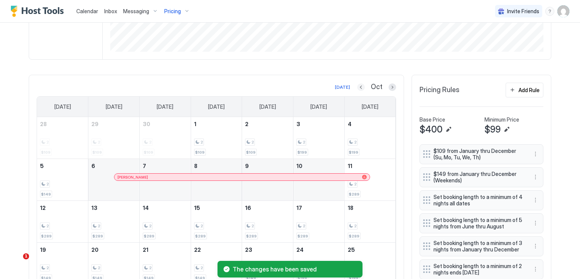
click at [361, 86] on button "Previous month" at bounding box center [361, 87] width 8 height 8
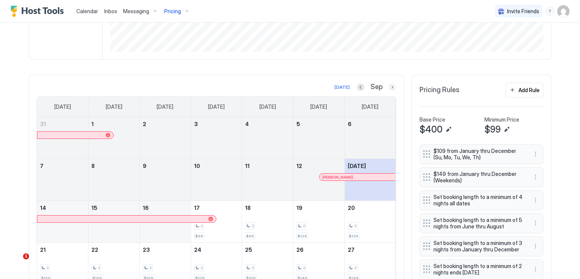
click at [390, 89] on button "Next month" at bounding box center [393, 87] width 8 height 8
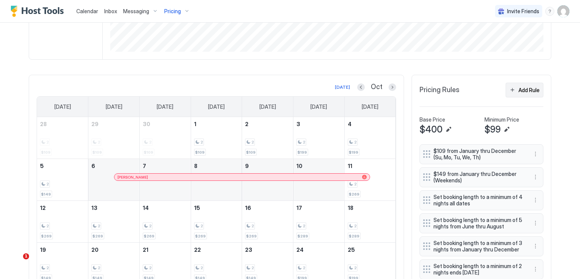
click at [527, 90] on div "Add Rule" at bounding box center [529, 90] width 21 height 8
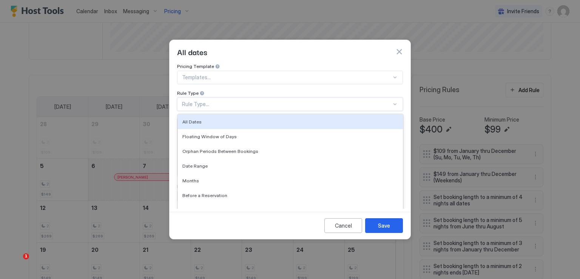
click at [298, 101] on div "Rule Type..." at bounding box center [287, 104] width 210 height 7
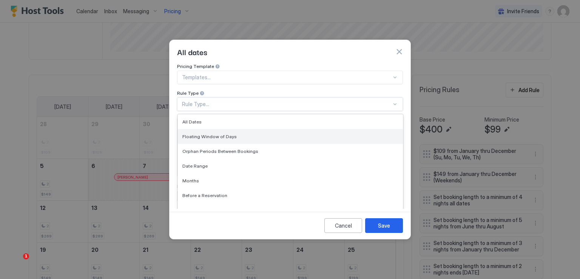
click at [263, 129] on div "Floating Window of Days" at bounding box center [290, 136] width 225 height 15
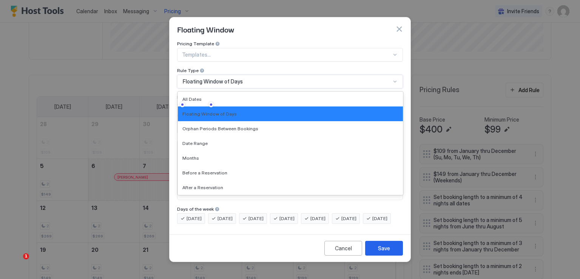
click at [269, 78] on div "Floating Window of Days" at bounding box center [287, 81] width 208 height 7
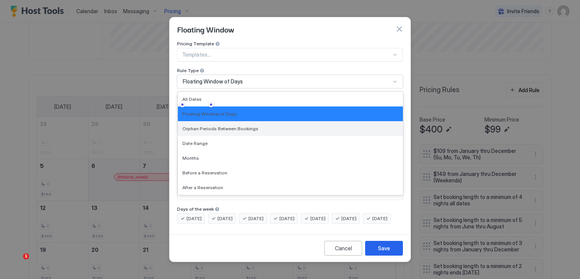
click at [227, 126] on span "Orphan Periods Between Bookings" at bounding box center [220, 129] width 76 height 6
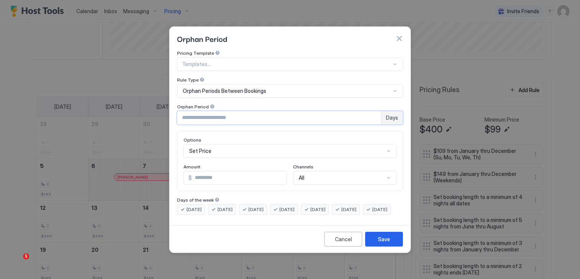
click at [210, 116] on input "*" at bounding box center [280, 117] width 204 height 13
type input "*"
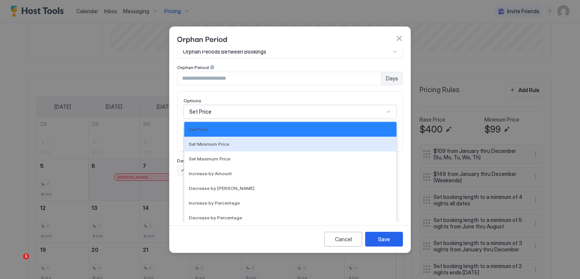
click at [218, 119] on div "17 results available. Use Up and Down to choose options, press Enter to select …" at bounding box center [290, 112] width 213 height 14
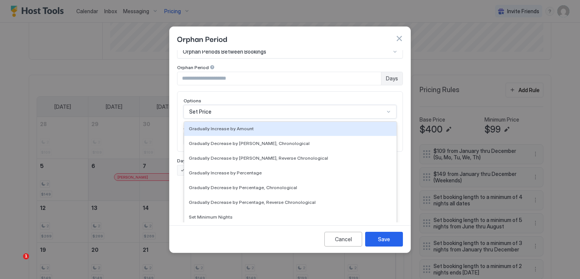
scroll to position [113, 0]
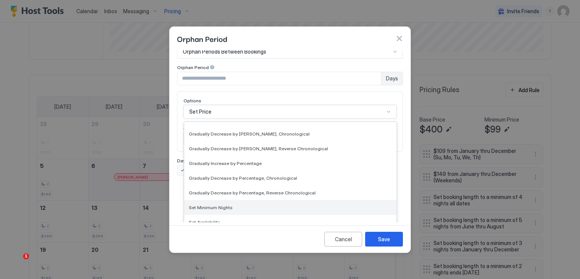
click at [218, 200] on div "Set Minimum Nights" at bounding box center [290, 207] width 212 height 15
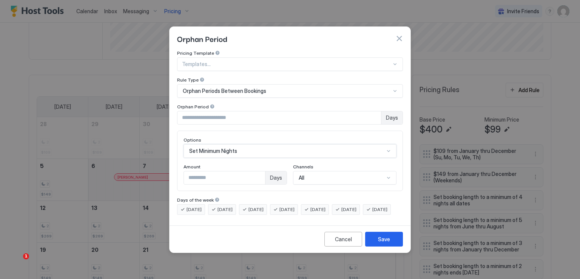
click at [216, 174] on input "*" at bounding box center [224, 177] width 81 height 13
type input "*"
click at [382, 243] on div "Save" at bounding box center [384, 239] width 12 height 8
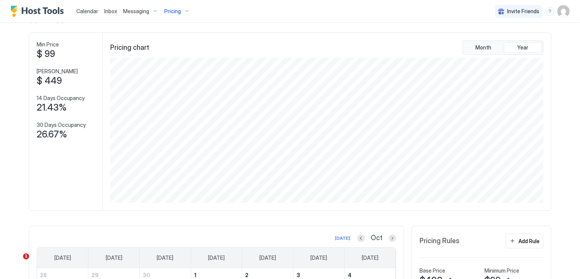
scroll to position [128, 0]
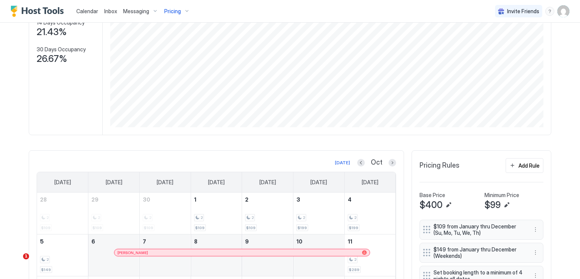
click at [388, 165] on div "Oct" at bounding box center [376, 162] width 39 height 9
click at [389, 164] on button "Next month" at bounding box center [393, 163] width 8 height 8
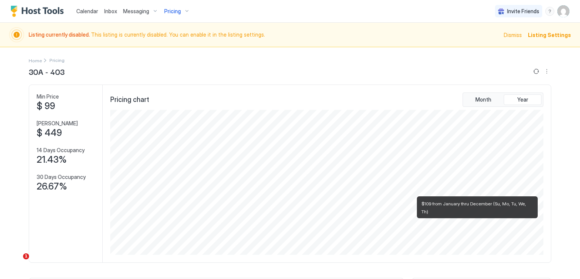
scroll to position [0, 0]
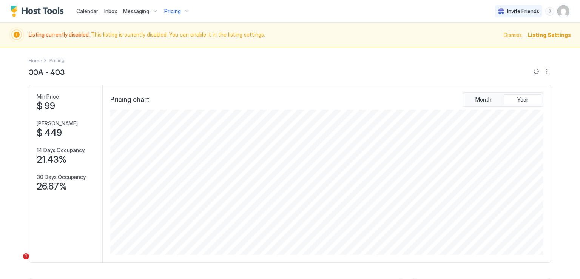
click at [550, 36] on span "Listing Settings" at bounding box center [549, 35] width 43 height 8
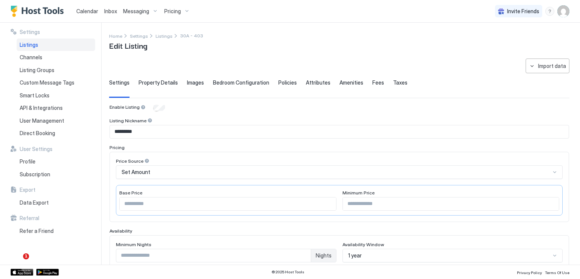
click at [44, 47] on div "Listings" at bounding box center [56, 45] width 79 height 13
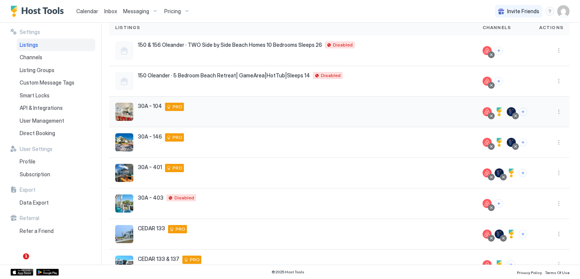
scroll to position [113, 0]
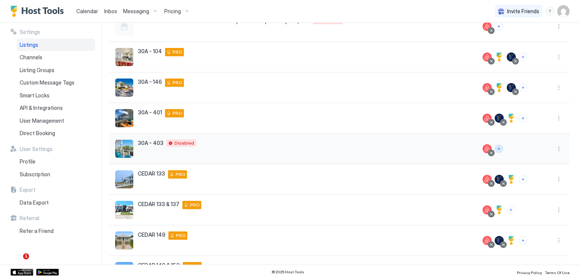
click at [497, 150] on button "Connect channels" at bounding box center [499, 149] width 8 height 8
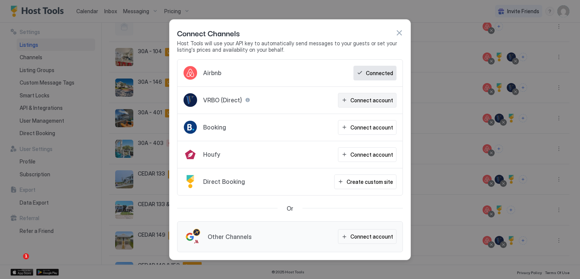
click at [370, 100] on div "Connect account" at bounding box center [372, 100] width 43 height 8
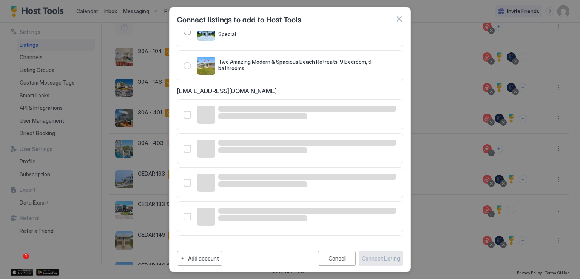
scroll to position [257, 0]
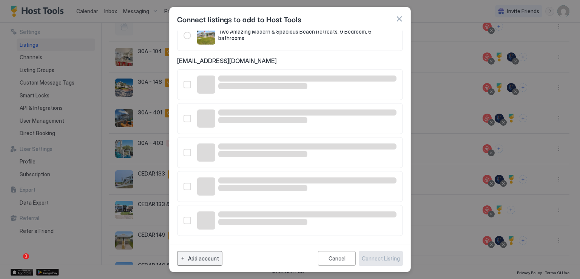
click at [208, 256] on div "Add account" at bounding box center [203, 259] width 31 height 8
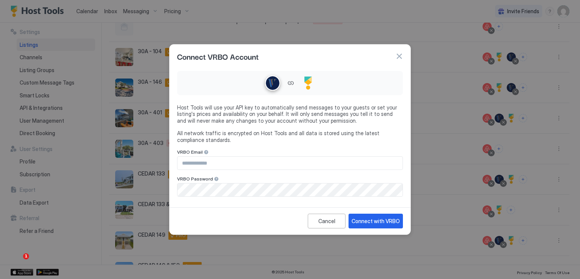
click at [244, 164] on input "Input Field" at bounding box center [290, 163] width 225 height 13
type input "*"
click at [196, 164] on input "Input Field" at bounding box center [290, 163] width 225 height 13
paste input "**********"
type input "**********"
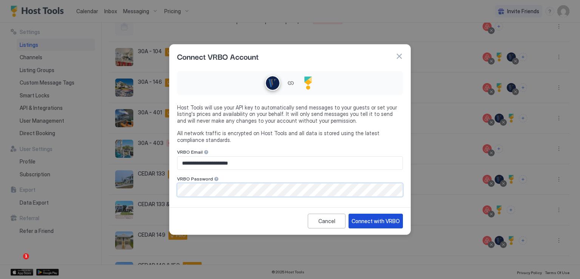
click at [374, 224] on div "Connect with VRBO" at bounding box center [376, 221] width 48 height 8
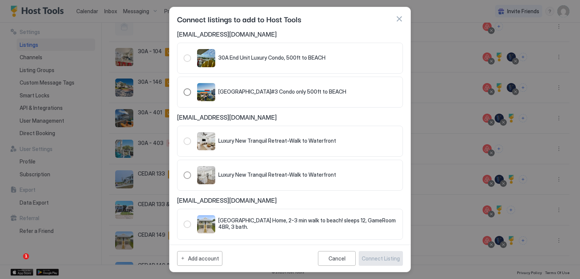
click at [187, 91] on div "321.2292708.2858700" at bounding box center [188, 92] width 8 height 8
click at [380, 260] on div "Connect Listing" at bounding box center [381, 259] width 38 height 8
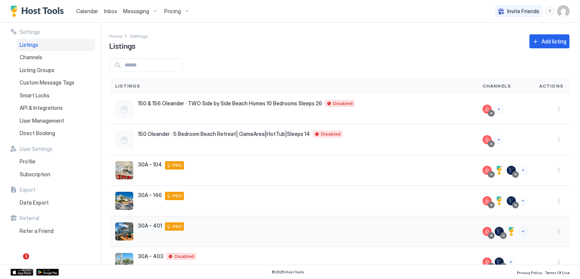
scroll to position [0, 0]
click at [32, 46] on span "Listings" at bounding box center [29, 45] width 19 height 7
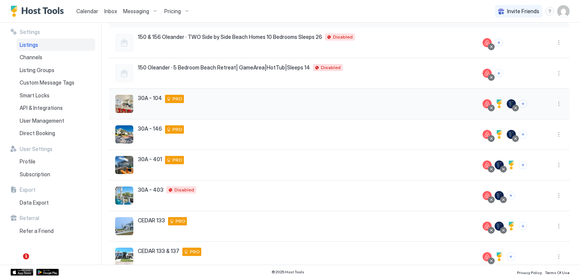
scroll to position [113, 0]
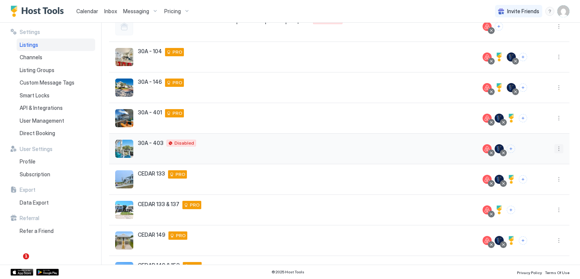
click at [554, 150] on button "More options" at bounding box center [558, 148] width 9 height 9
click at [532, 181] on span "Listing Settings" at bounding box center [536, 184] width 34 height 6
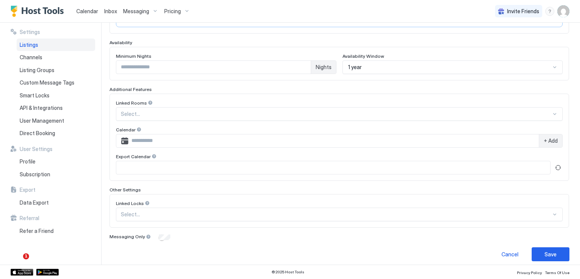
scroll to position [192, 0]
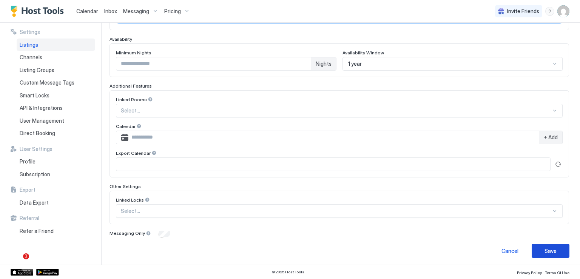
click at [545, 249] on div "Save" at bounding box center [551, 251] width 12 height 8
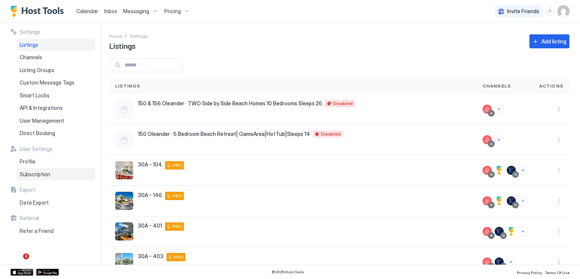
click at [38, 176] on span "Subscription" at bounding box center [35, 174] width 31 height 7
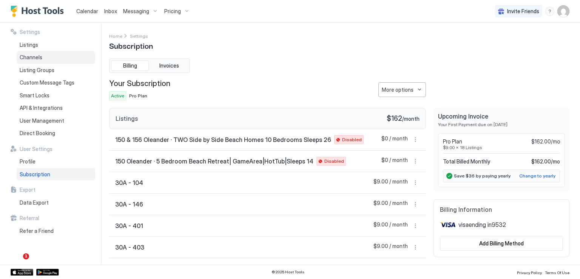
drag, startPoint x: 32, startPoint y: 45, endPoint x: 62, endPoint y: 61, distance: 34.2
click at [32, 45] on span "Listings" at bounding box center [29, 45] width 19 height 7
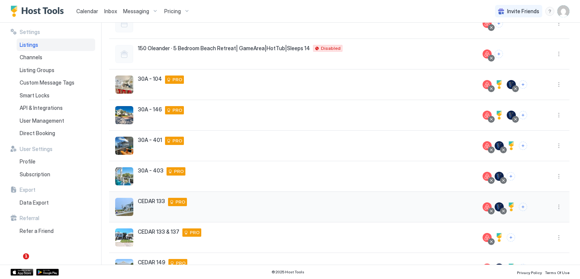
scroll to position [161, 0]
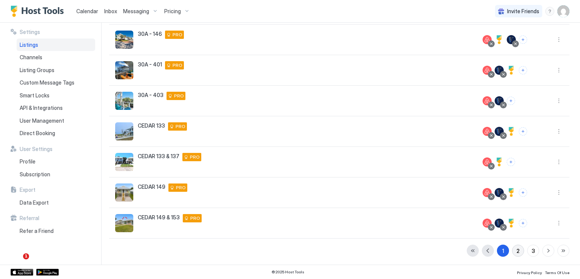
click at [512, 250] on button "2" at bounding box center [518, 251] width 12 height 12
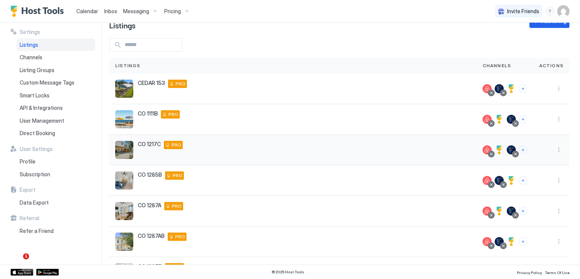
scroll to position [0, 0]
